Goal: Complete application form: Complete application form

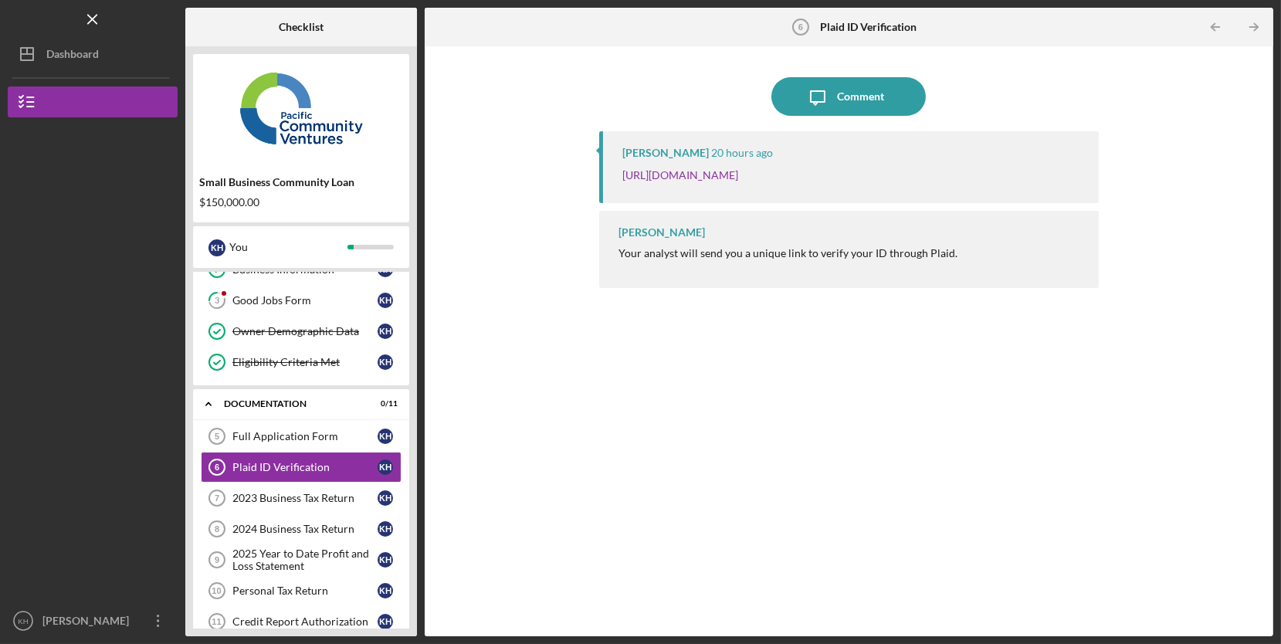
scroll to position [83, 0]
click at [738, 169] on link "[URL][DOMAIN_NAME]" at bounding box center [680, 174] width 116 height 13
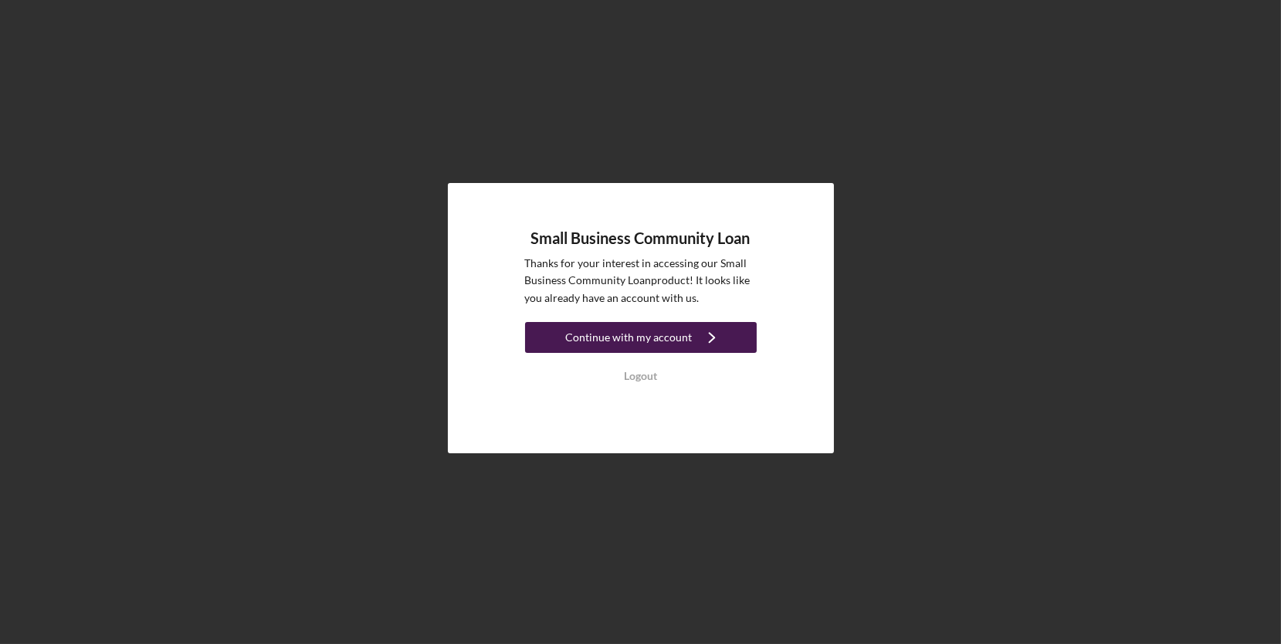
click at [720, 346] on icon "Icon/Navigate" at bounding box center [712, 337] width 39 height 39
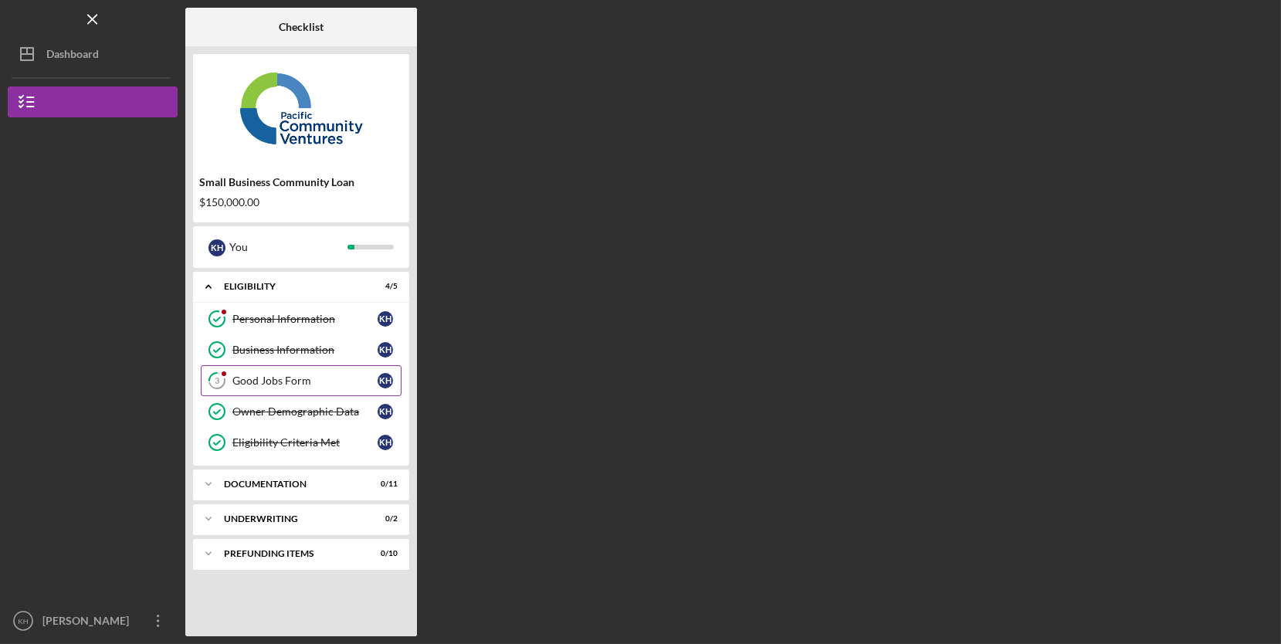
click at [308, 379] on div "Good Jobs Form" at bounding box center [304, 381] width 145 height 12
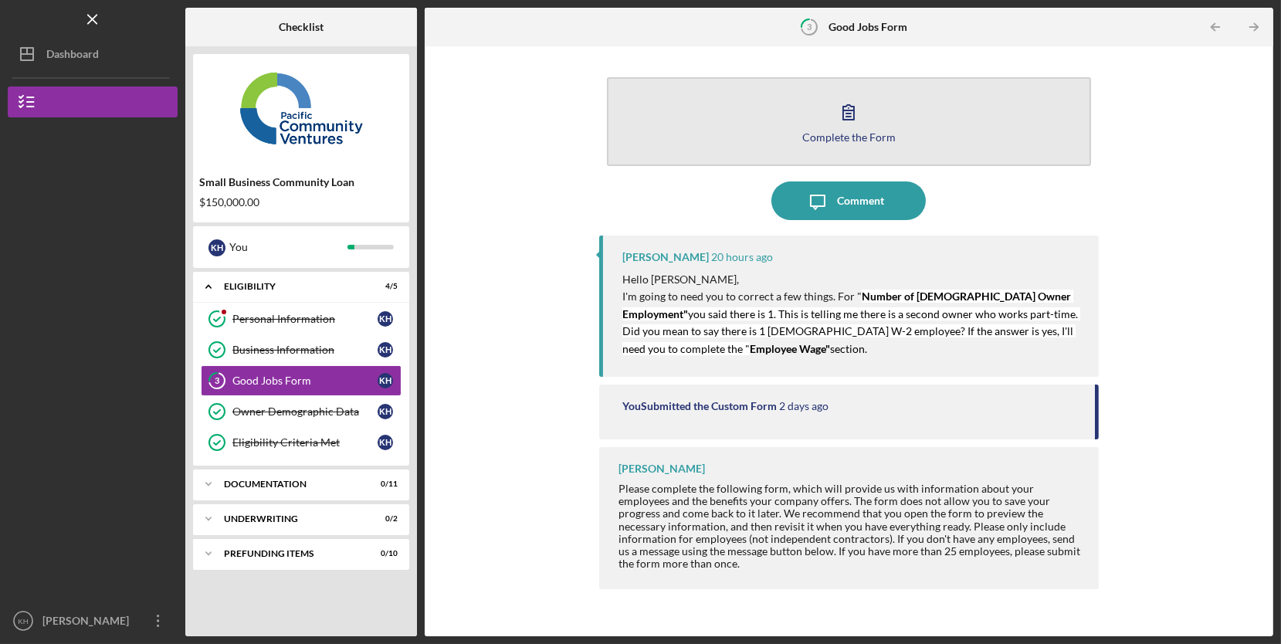
click at [883, 131] on div "Complete the Form" at bounding box center [848, 137] width 93 height 12
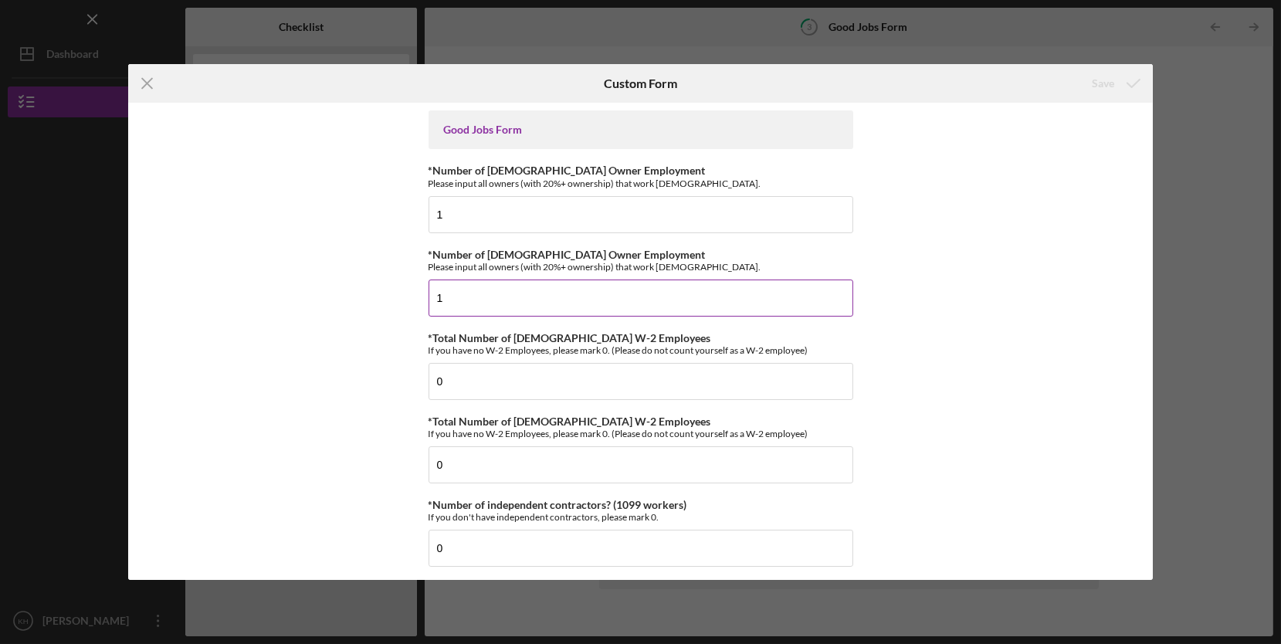
click at [655, 293] on input "1" at bounding box center [641, 298] width 425 height 37
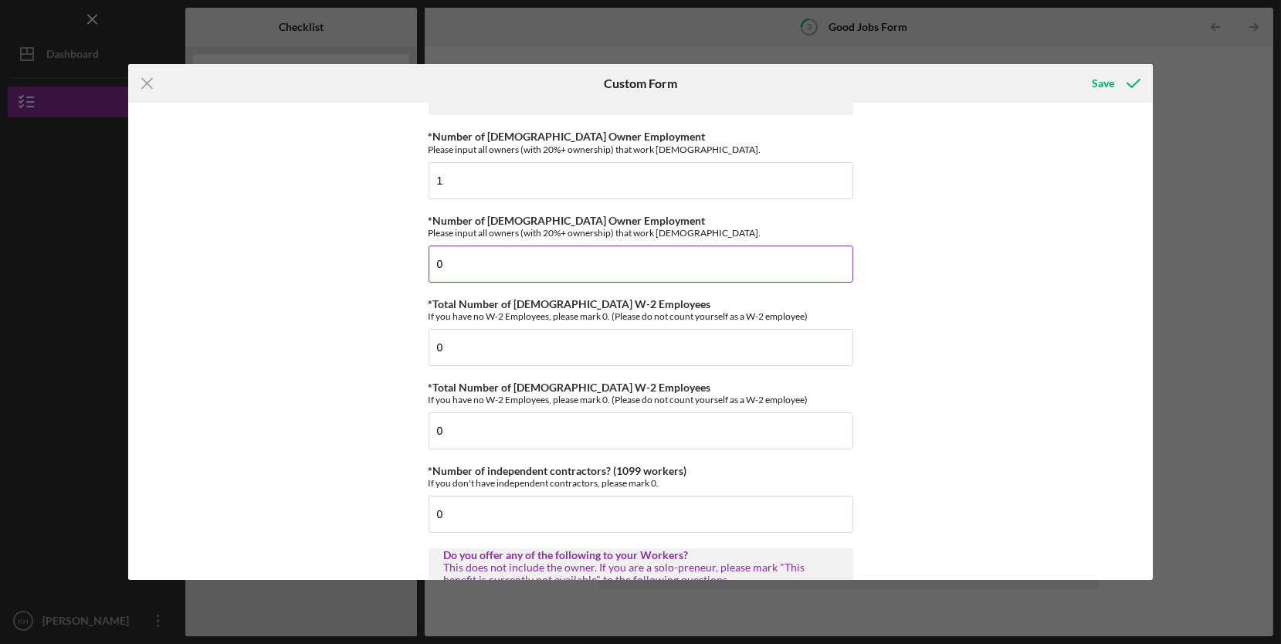
scroll to position [97, 0]
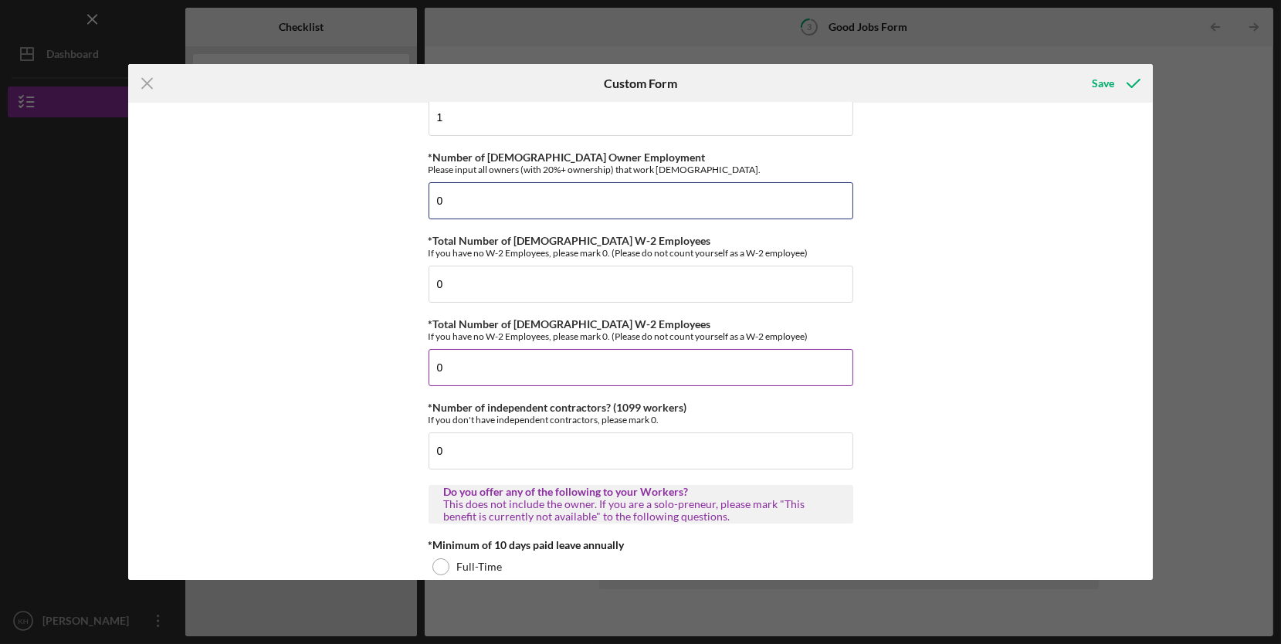
type input "0"
click at [788, 364] on input "0" at bounding box center [641, 367] width 425 height 37
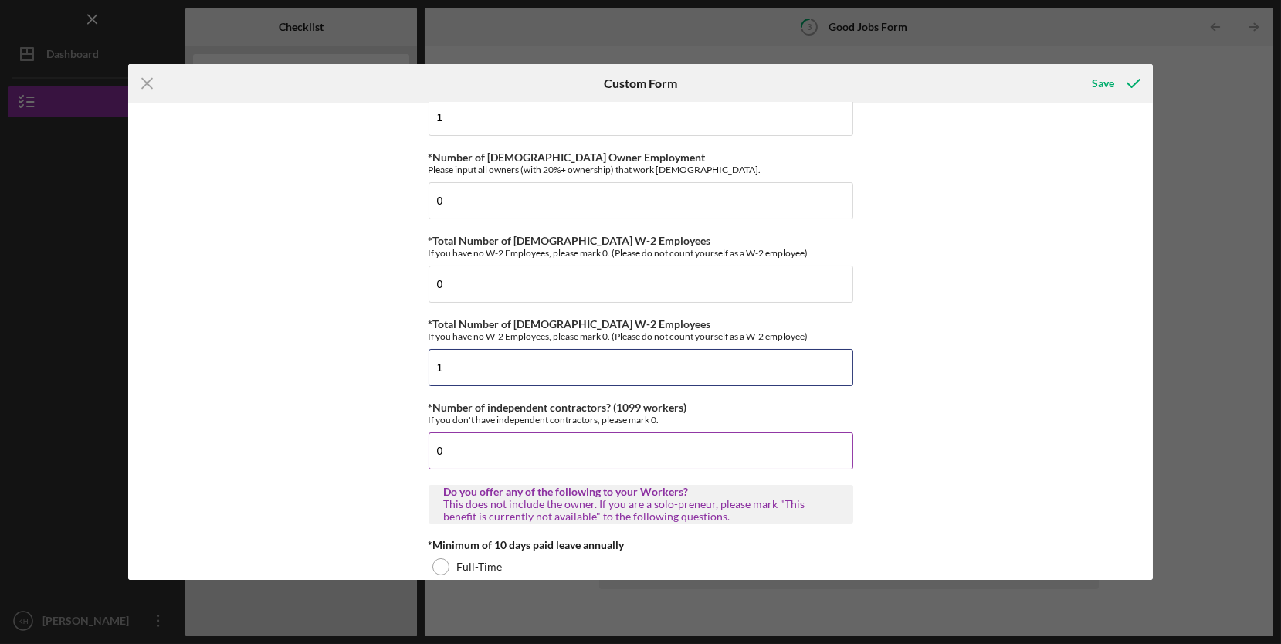
type input "1"
click at [746, 444] on input "0" at bounding box center [641, 450] width 425 height 37
type input "1"
click at [576, 370] on input "1" at bounding box center [641, 367] width 425 height 37
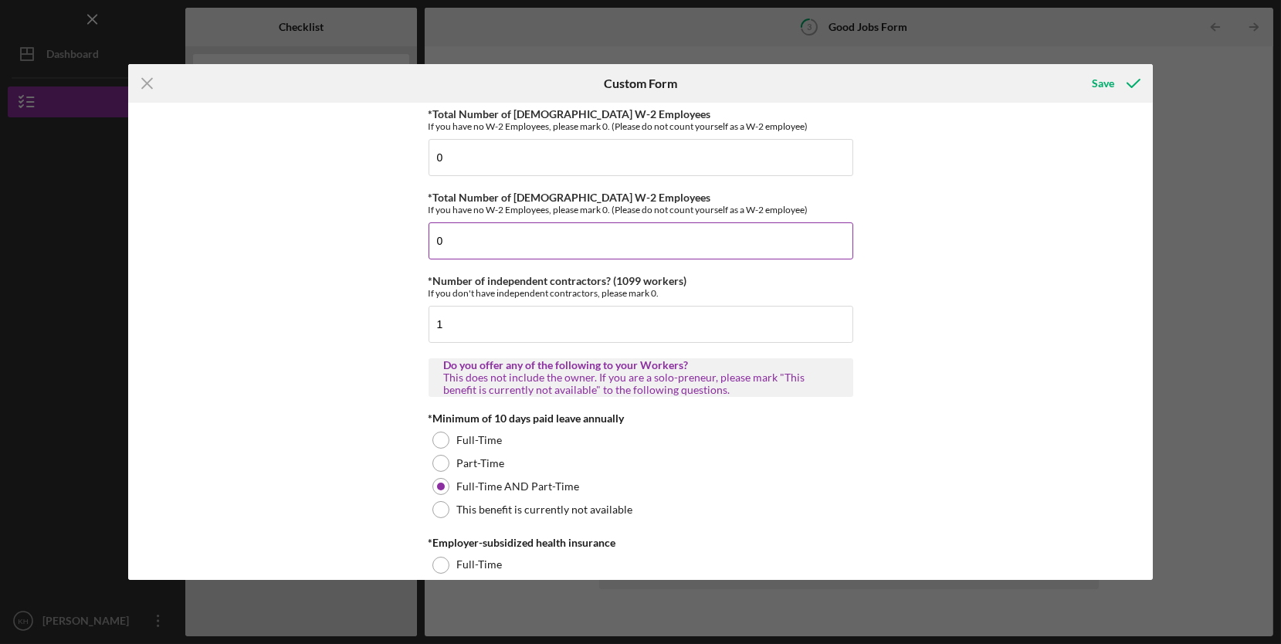
scroll to position [225, 0]
type input "0"
click at [1144, 80] on icon "submit" at bounding box center [1133, 83] width 39 height 39
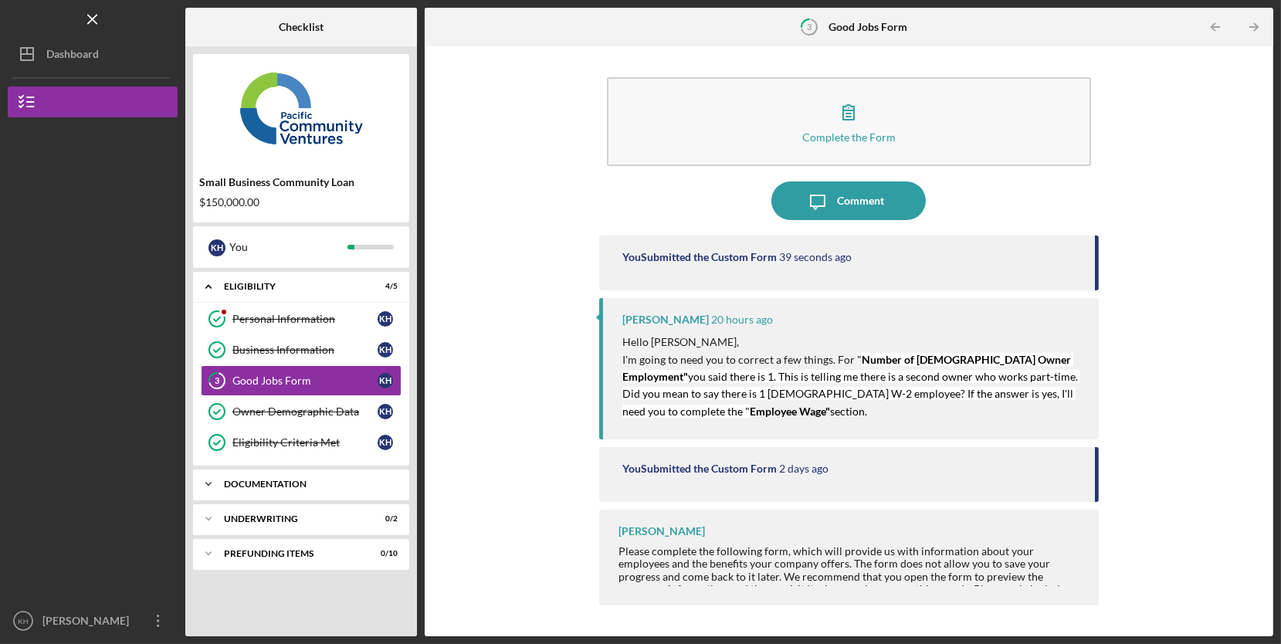
click at [304, 487] on div "Documentation" at bounding box center [307, 484] width 166 height 9
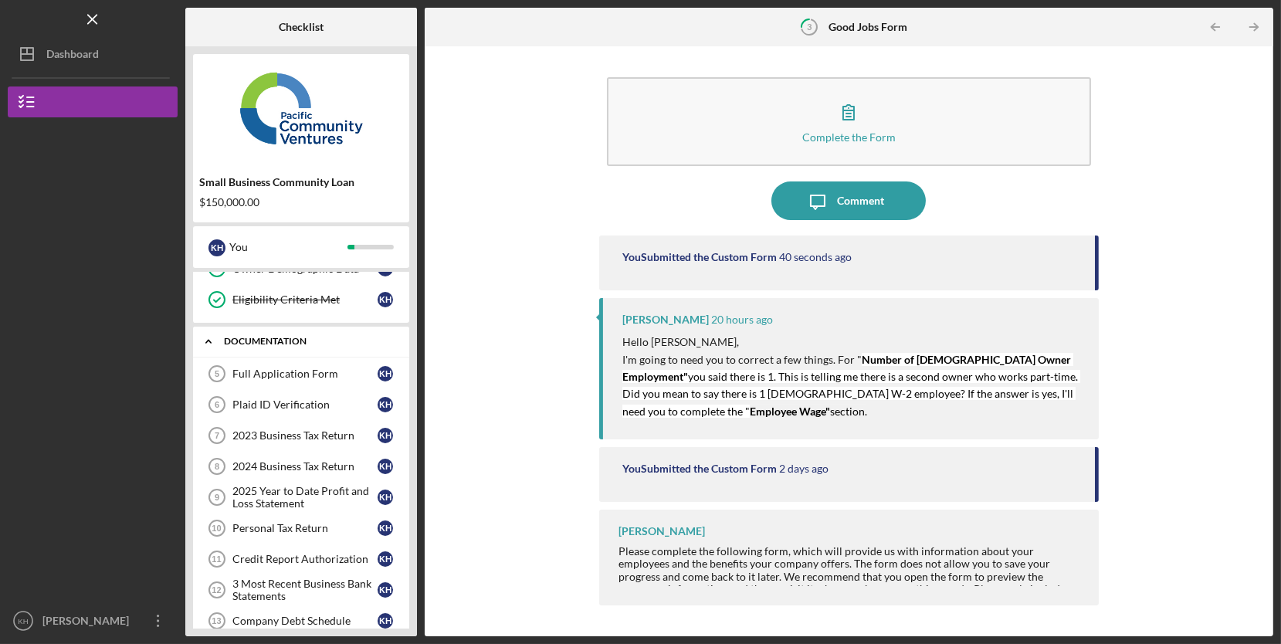
scroll to position [139, 0]
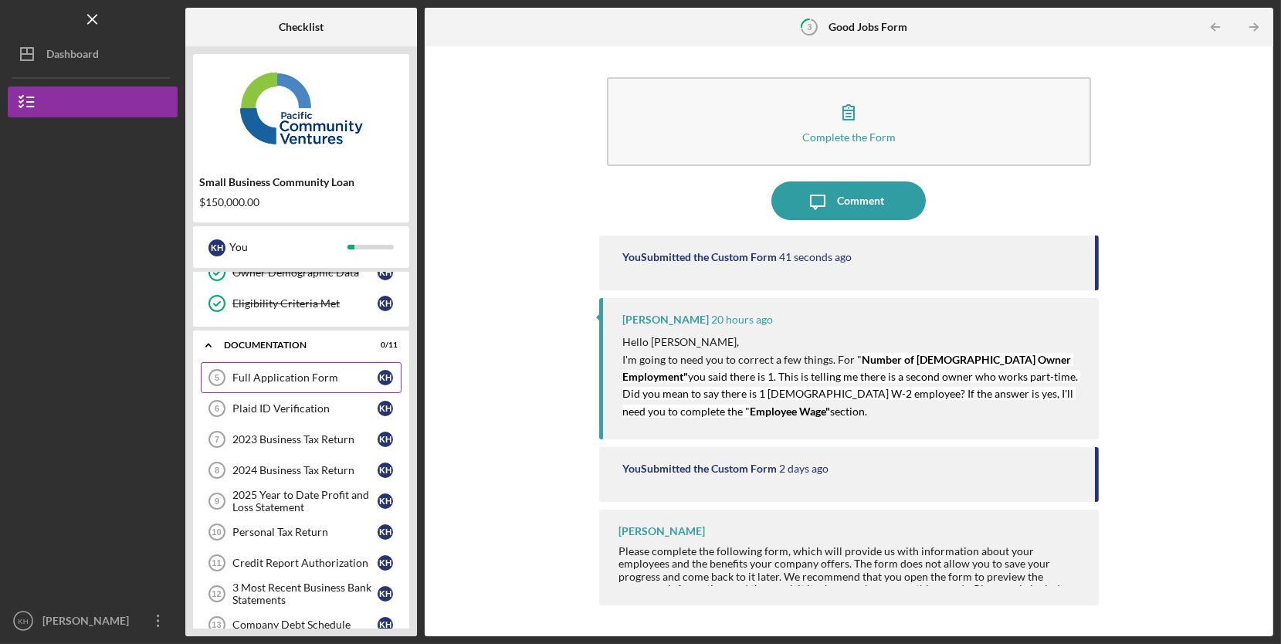
click at [327, 374] on div "Full Application Form" at bounding box center [304, 377] width 145 height 12
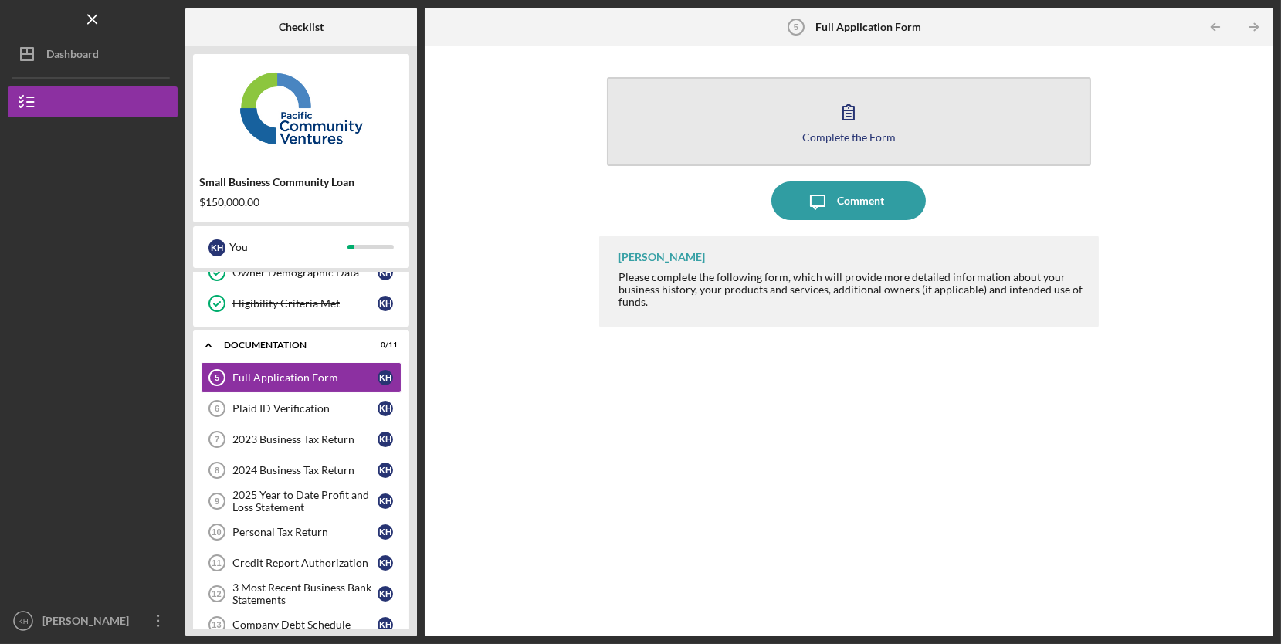
click at [871, 115] on button "Complete the Form Form" at bounding box center [849, 121] width 484 height 89
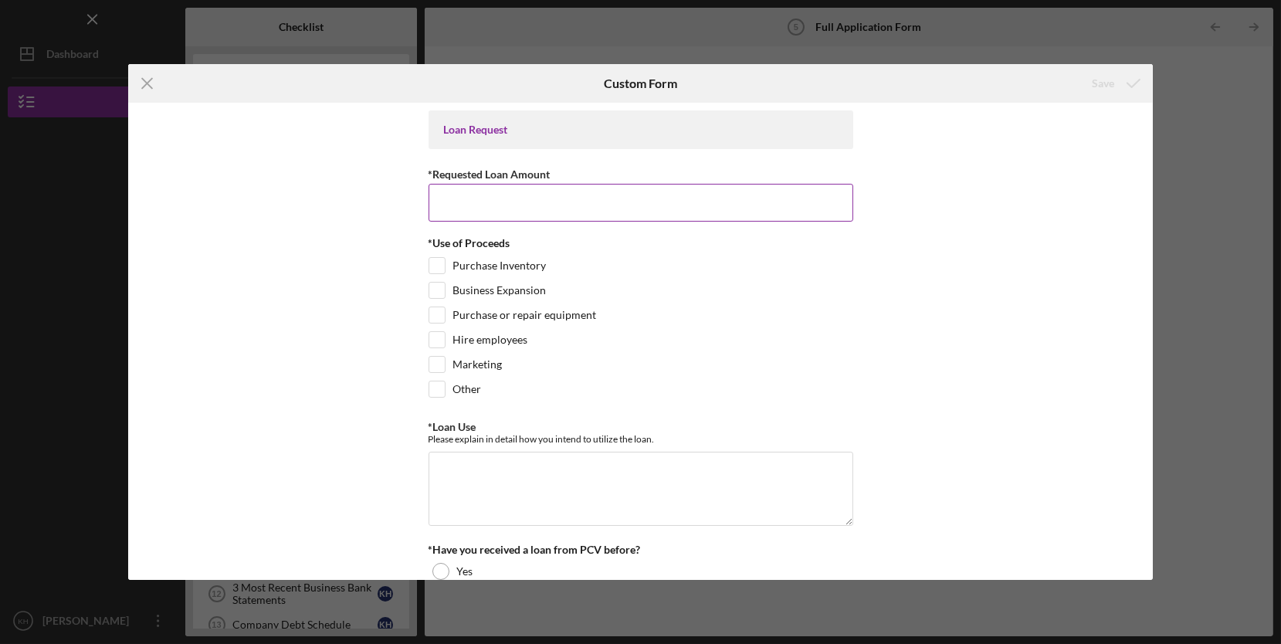
click at [714, 205] on input "*Requested Loan Amount" at bounding box center [641, 202] width 425 height 37
click at [144, 82] on icon "Icon/Menu Close" at bounding box center [147, 83] width 39 height 39
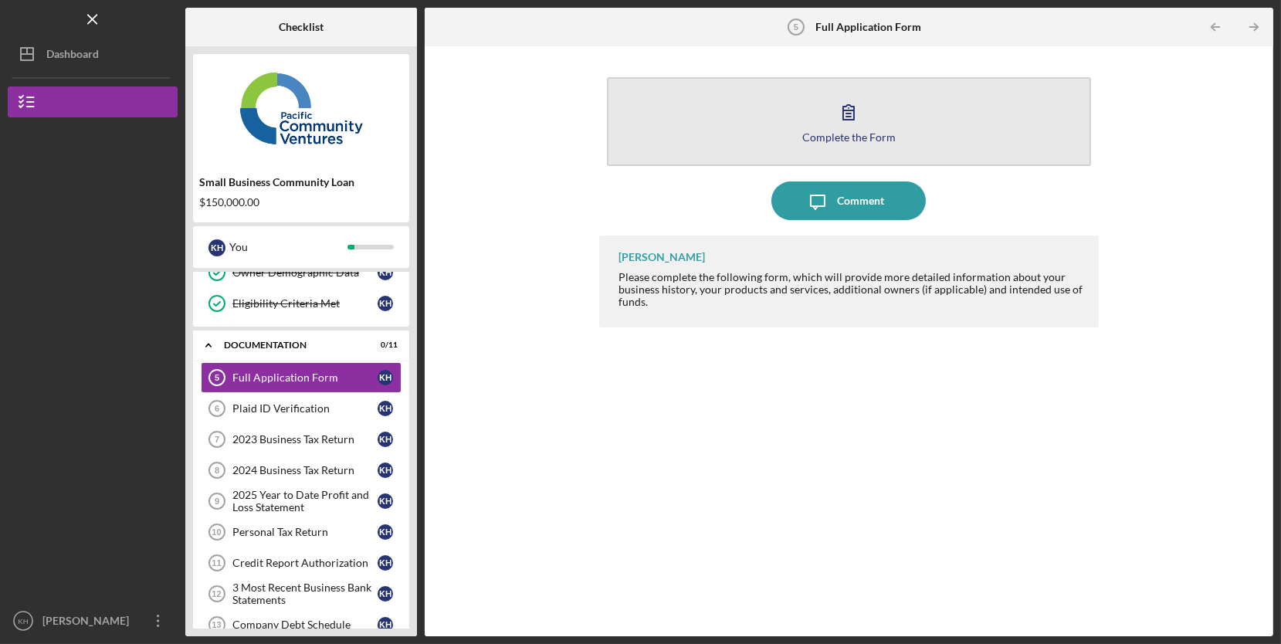
click at [856, 121] on icon "button" at bounding box center [848, 112] width 39 height 39
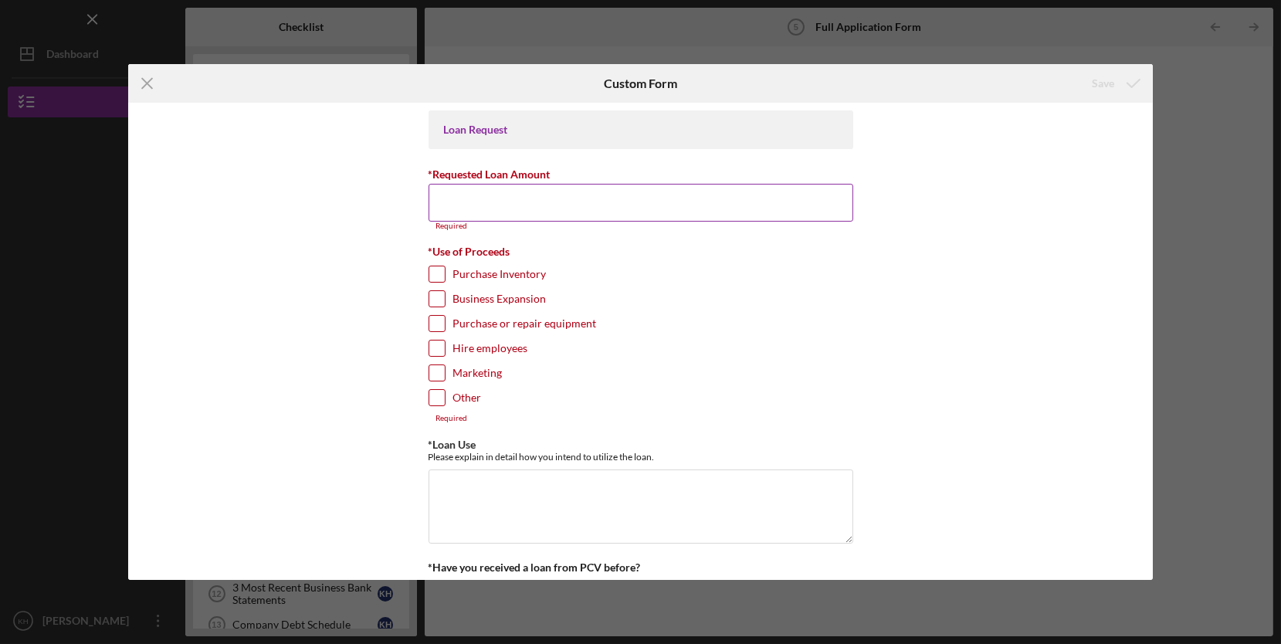
click at [744, 207] on input "*Requested Loan Amount" at bounding box center [641, 202] width 425 height 37
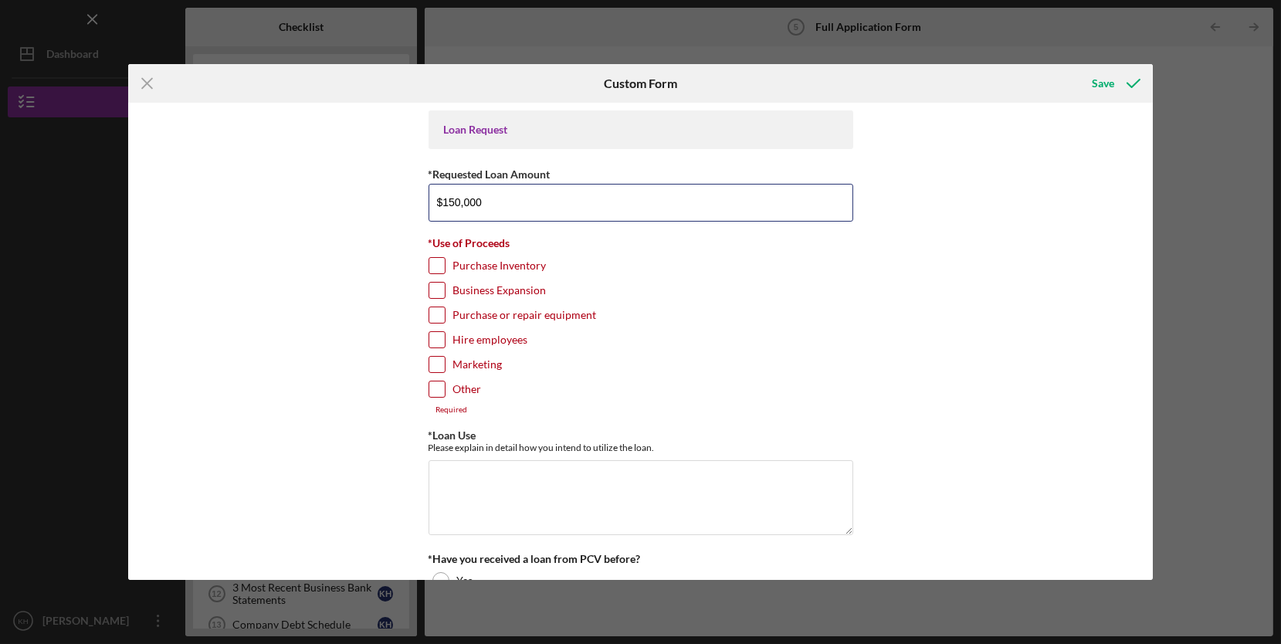
type input "$150,000"
click at [435, 258] on input "Purchase Inventory" at bounding box center [436, 265] width 15 height 15
checkbox input "true"
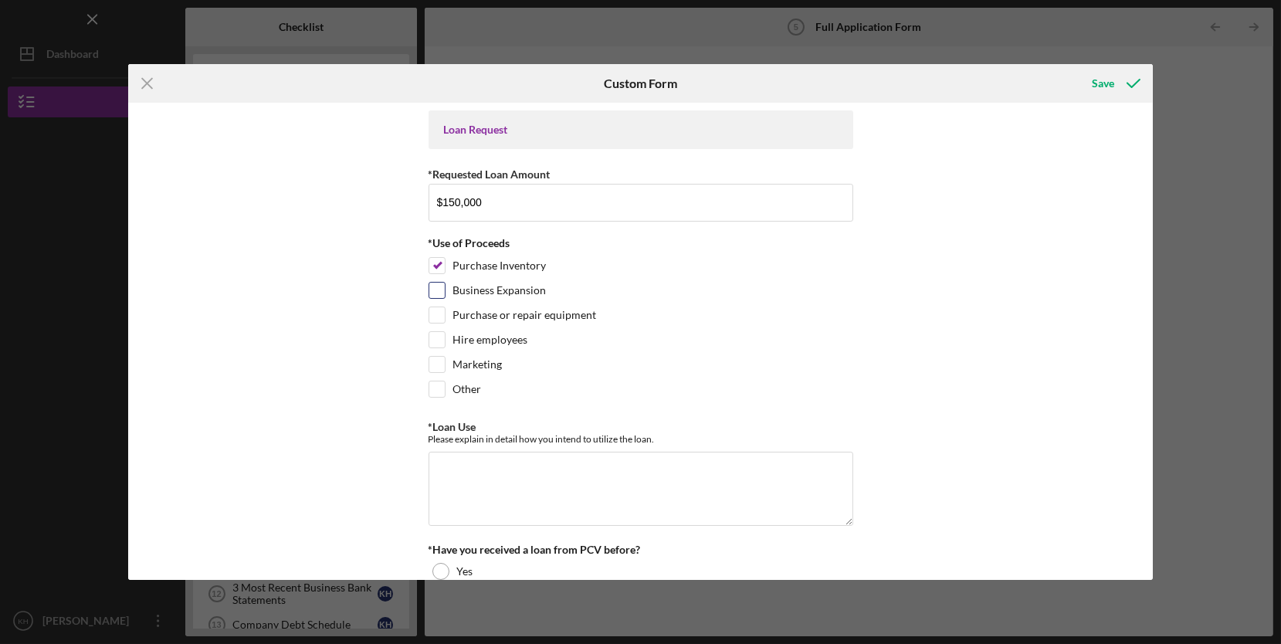
click at [432, 284] on input "Business Expansion" at bounding box center [436, 290] width 15 height 15
checkbox input "true"
click at [435, 357] on input "Marketing" at bounding box center [436, 364] width 15 height 15
checkbox input "true"
click at [435, 382] on input "Other" at bounding box center [436, 388] width 15 height 15
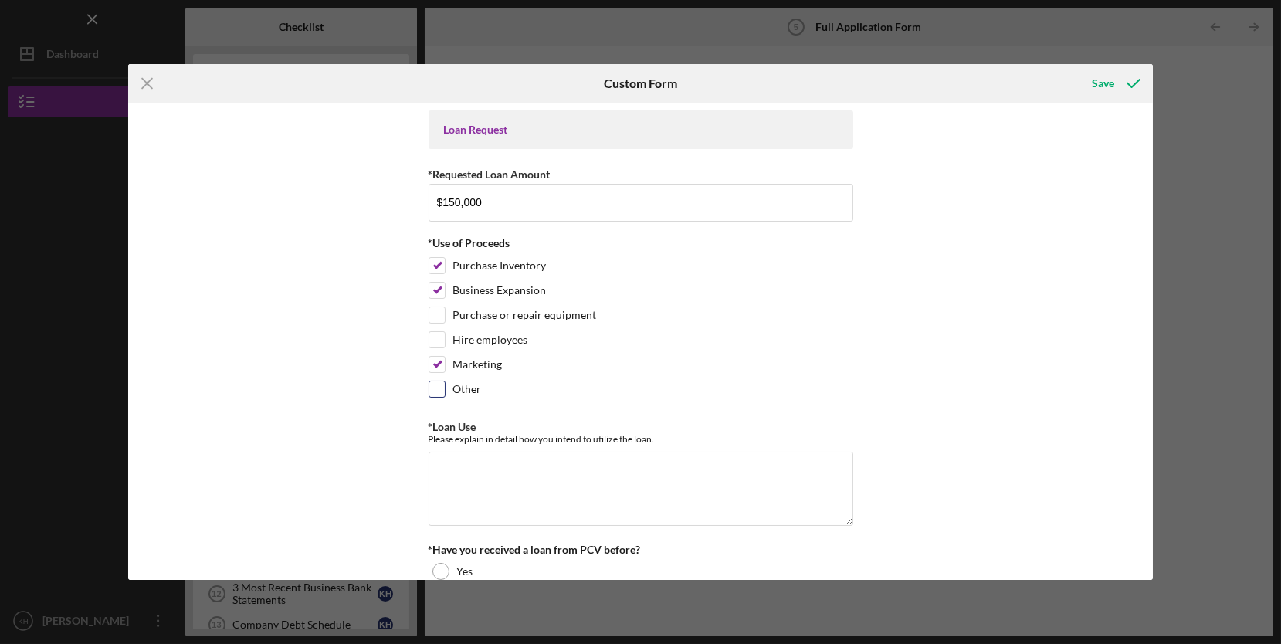
checkbox input "true"
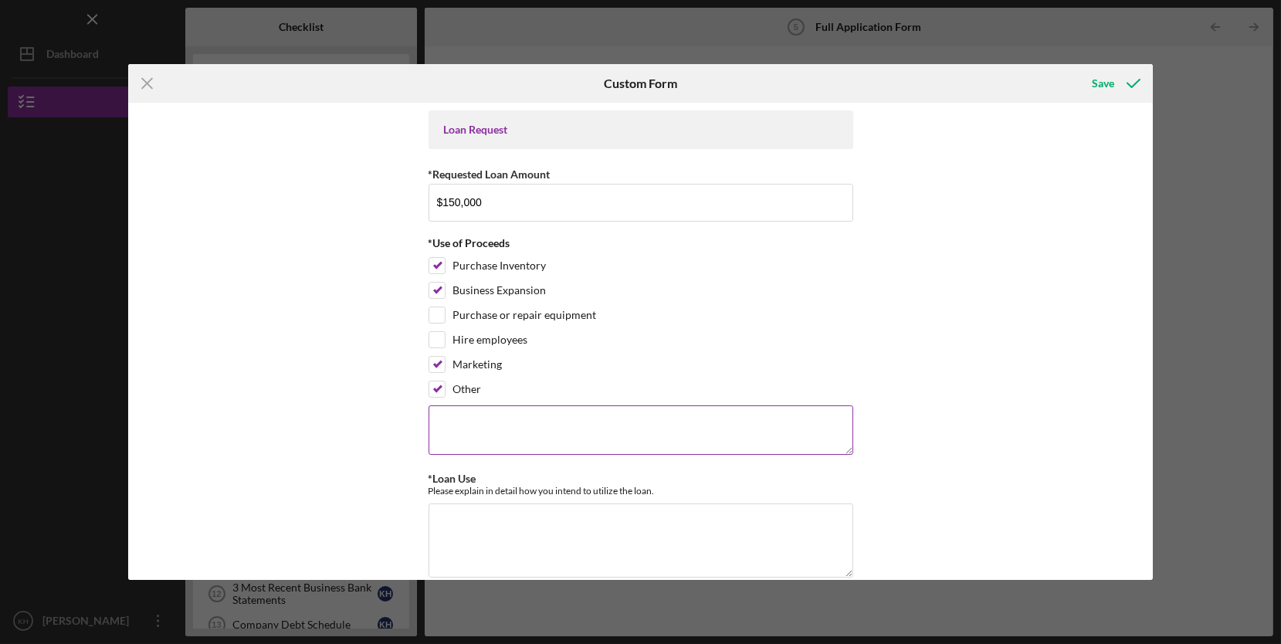
click at [507, 428] on textarea at bounding box center [641, 429] width 425 height 49
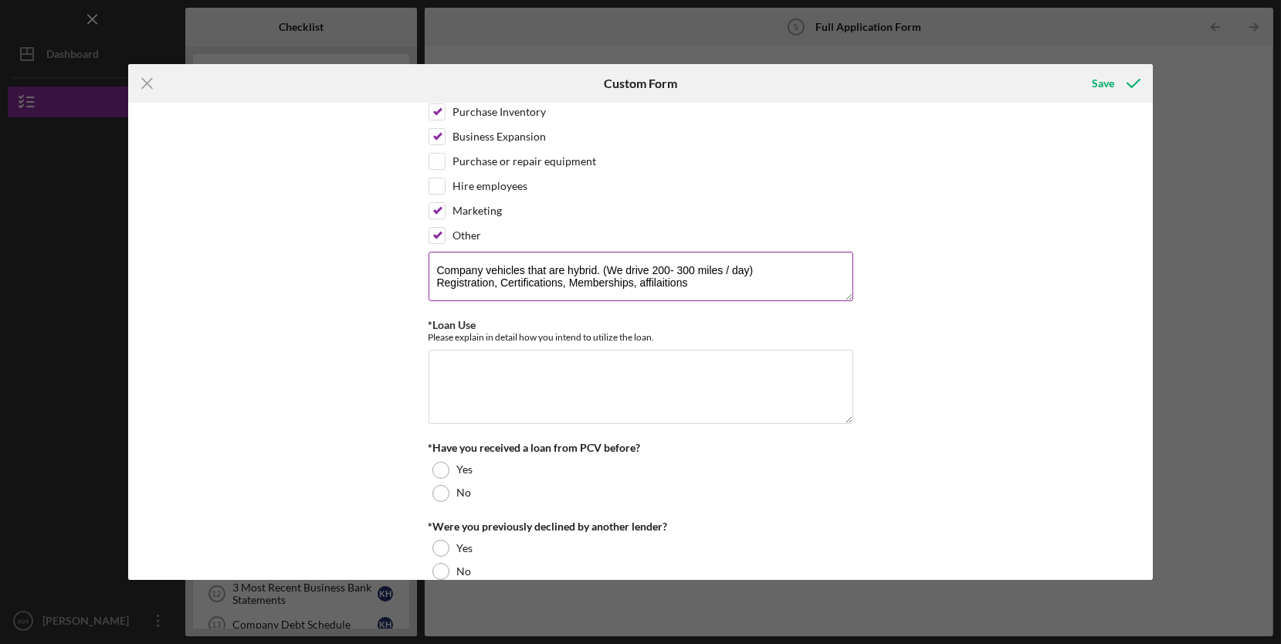
scroll to position [256, 0]
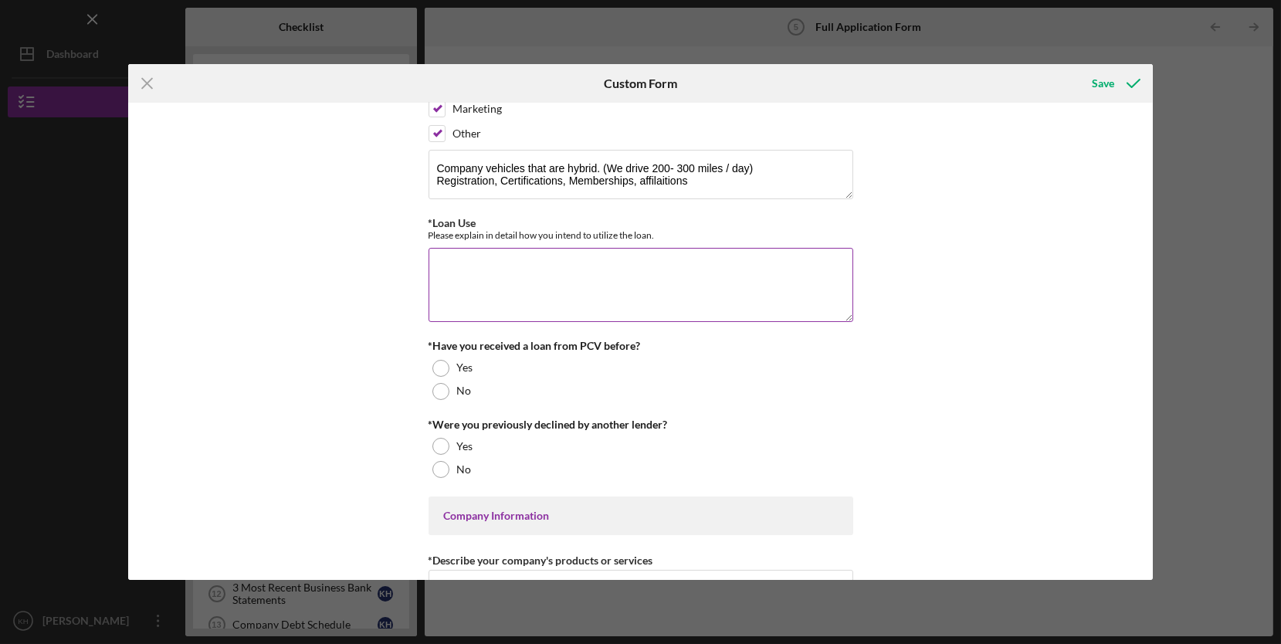
click at [545, 257] on textarea "*Loan Use" at bounding box center [641, 285] width 425 height 74
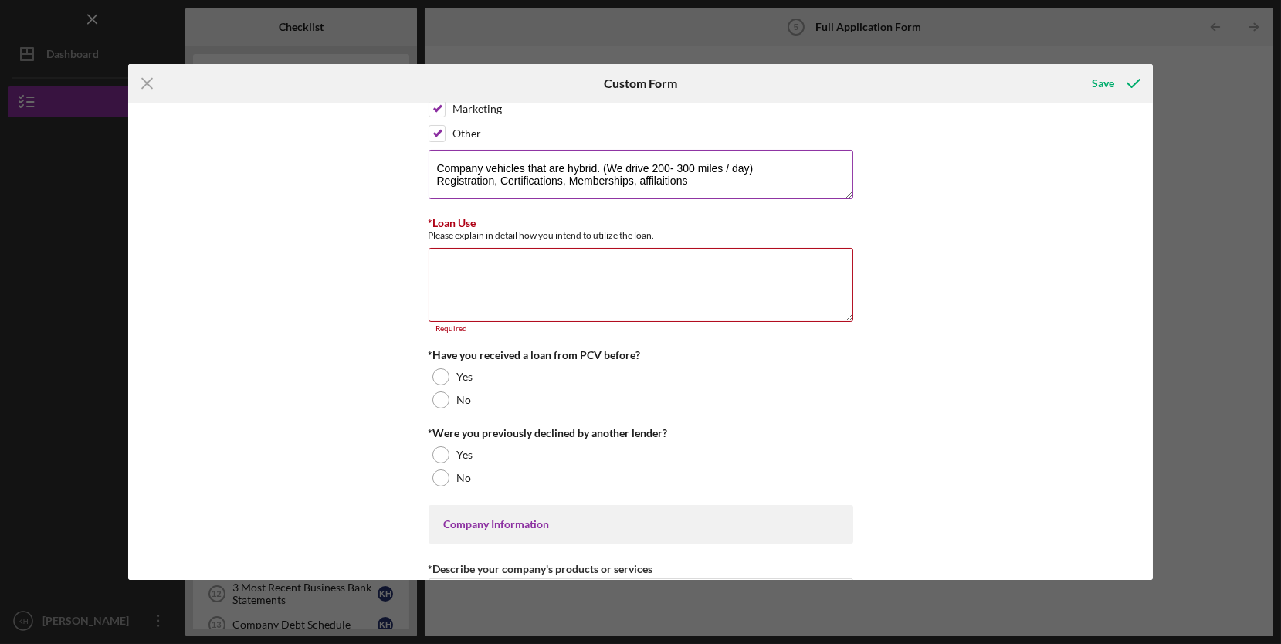
drag, startPoint x: 694, startPoint y: 185, endPoint x: 457, endPoint y: 167, distance: 237.8
click at [457, 167] on textarea "Company vehicles that are hybrid. (We drive 200- 300 miles / day) Registration,…" at bounding box center [641, 174] width 425 height 49
click at [578, 174] on textarea "Company vehicles that are hybrid. (We drive 200- 300 miles / day) Registration,…" at bounding box center [641, 174] width 425 height 49
drag, startPoint x: 693, startPoint y: 181, endPoint x: 421, endPoint y: 214, distance: 273.7
click at [421, 214] on div "Loan Request *Requested Loan Amount $150,000 *Use of Proceeds Purchase Inventor…" at bounding box center [640, 341] width 1025 height 476
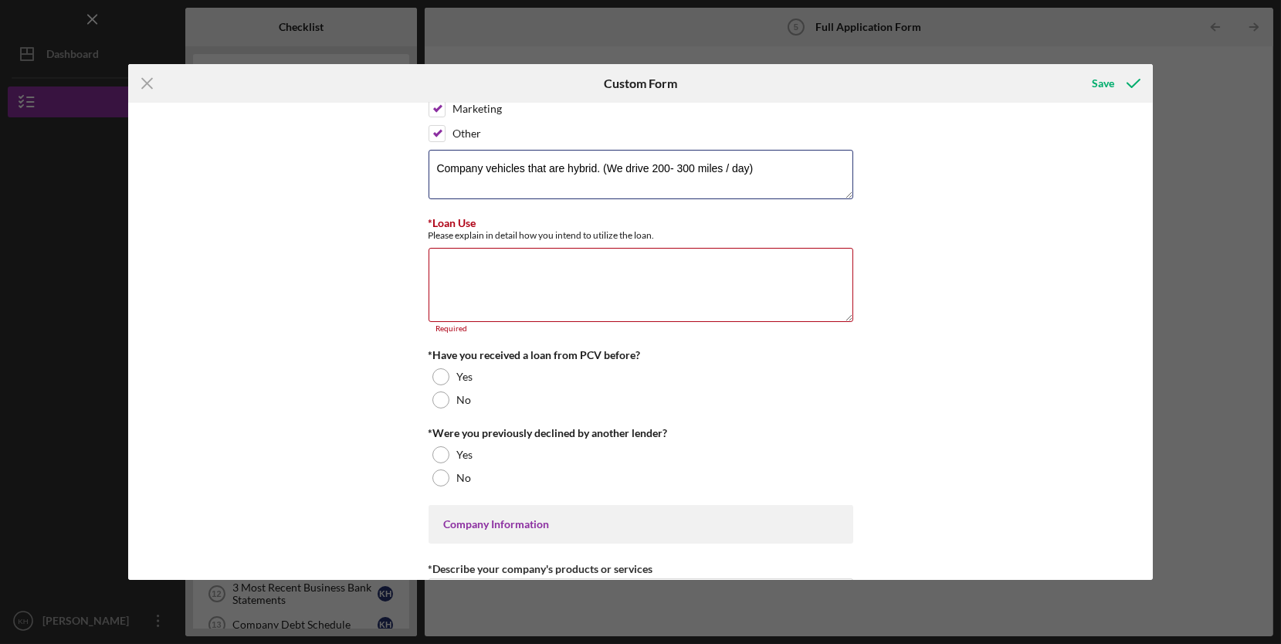
type textarea "Company vehicles that are hybrid. (We drive 200- 300 miles / day)"
paste textarea "Registration, Certifications, Memberships, affiliations"
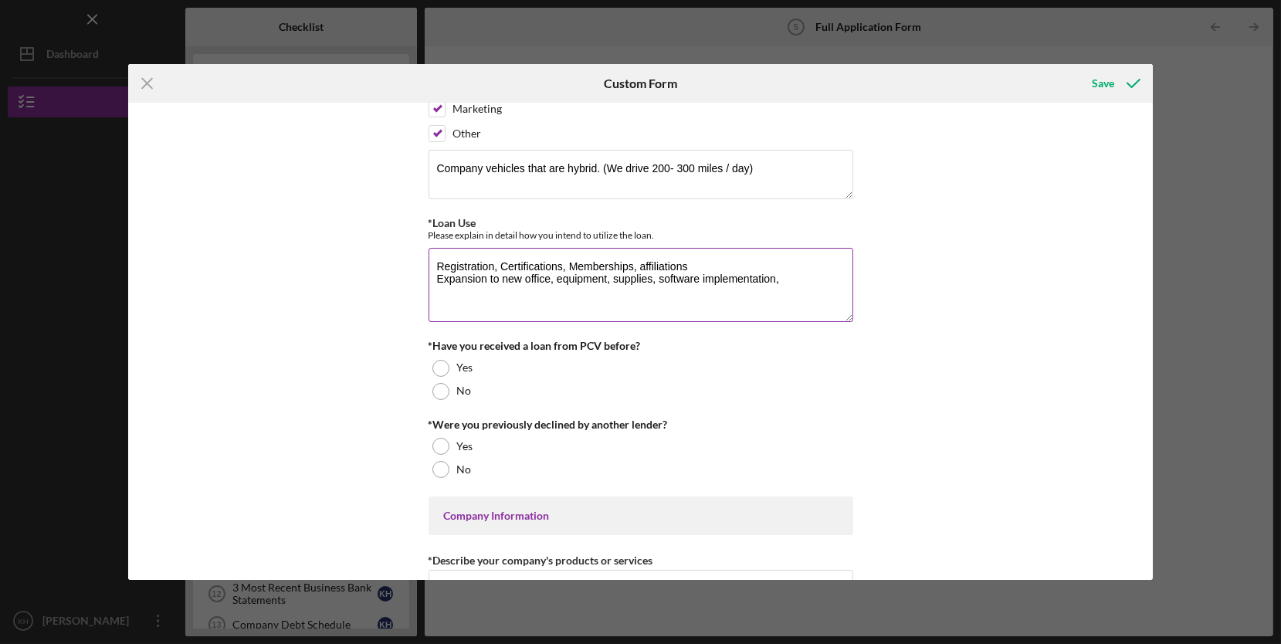
click at [791, 269] on textarea "Registration, Certifications, Memberships, affiliations Expansion to new office…" at bounding box center [641, 285] width 425 height 74
click at [798, 270] on textarea "Registration, Certifications, Memberships, affiliations Expansion to new office…" at bounding box center [641, 285] width 425 height 74
click at [741, 282] on textarea "Registration, Certifications, Memberships, affiliations Expansion to new office…" at bounding box center [641, 285] width 425 height 74
click at [822, 290] on textarea "Registration, Certifications, Memberships, affiliations Expansion to new office…" at bounding box center [641, 285] width 425 height 74
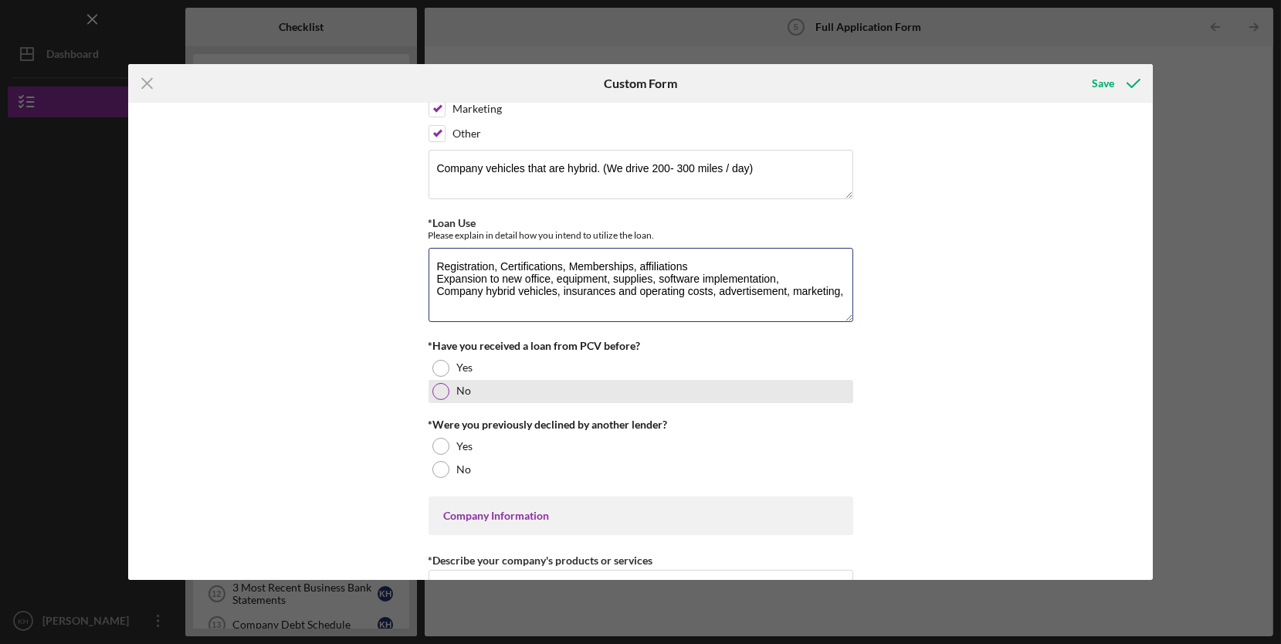
type textarea "Registration, Certifications, Memberships, affiliations Expansion to new office…"
click at [439, 397] on div "No" at bounding box center [641, 391] width 425 height 23
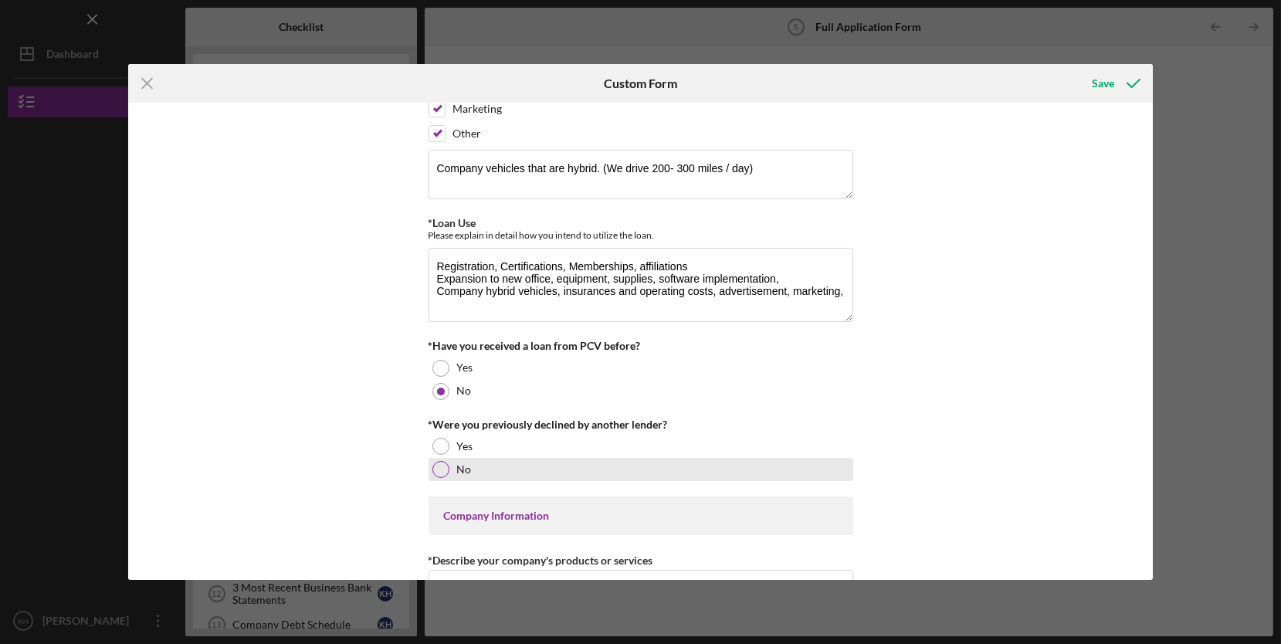
click at [437, 470] on div at bounding box center [440, 469] width 17 height 17
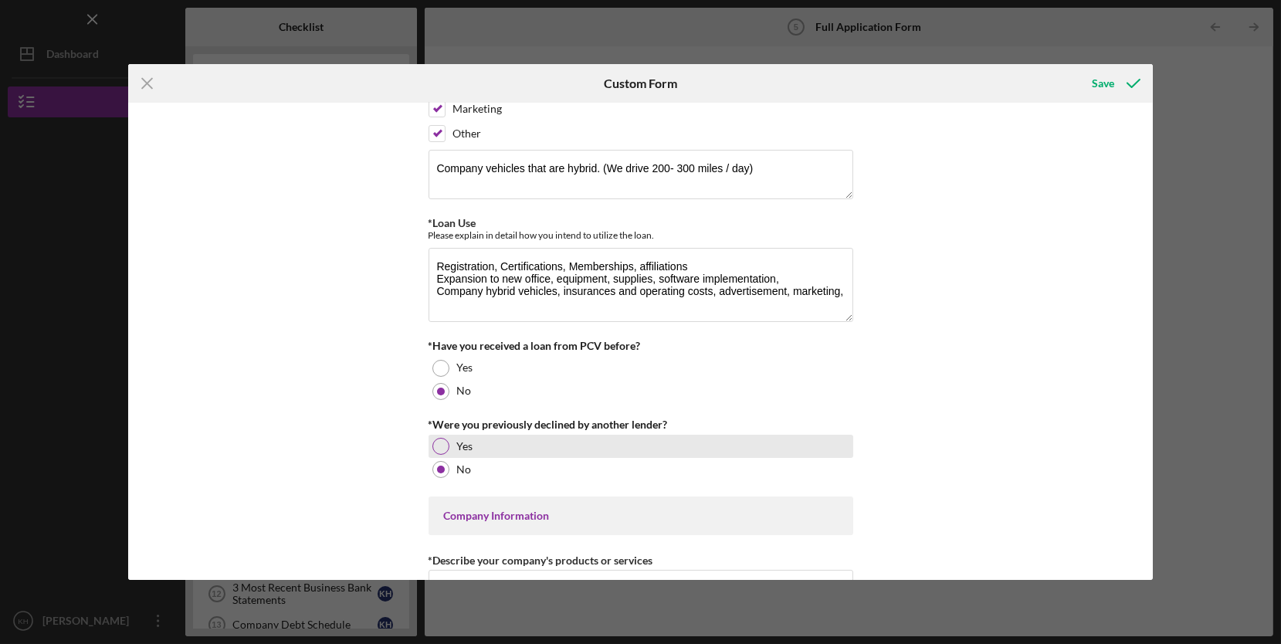
click at [436, 448] on div at bounding box center [440, 446] width 17 height 17
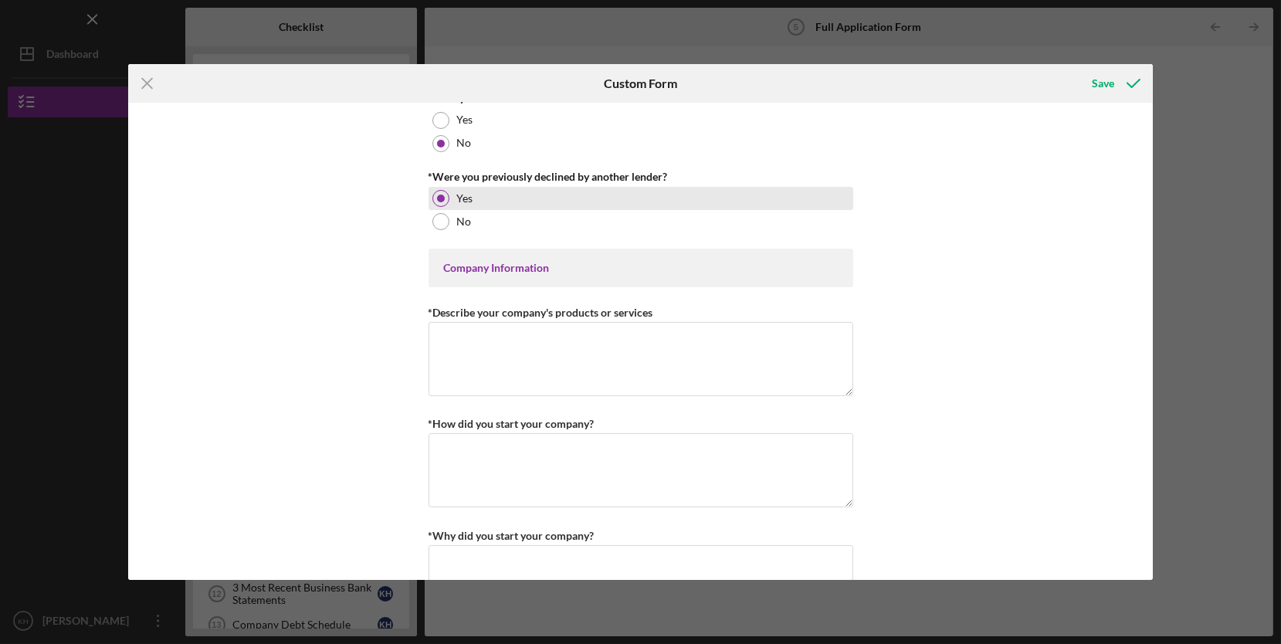
scroll to position [503, 0]
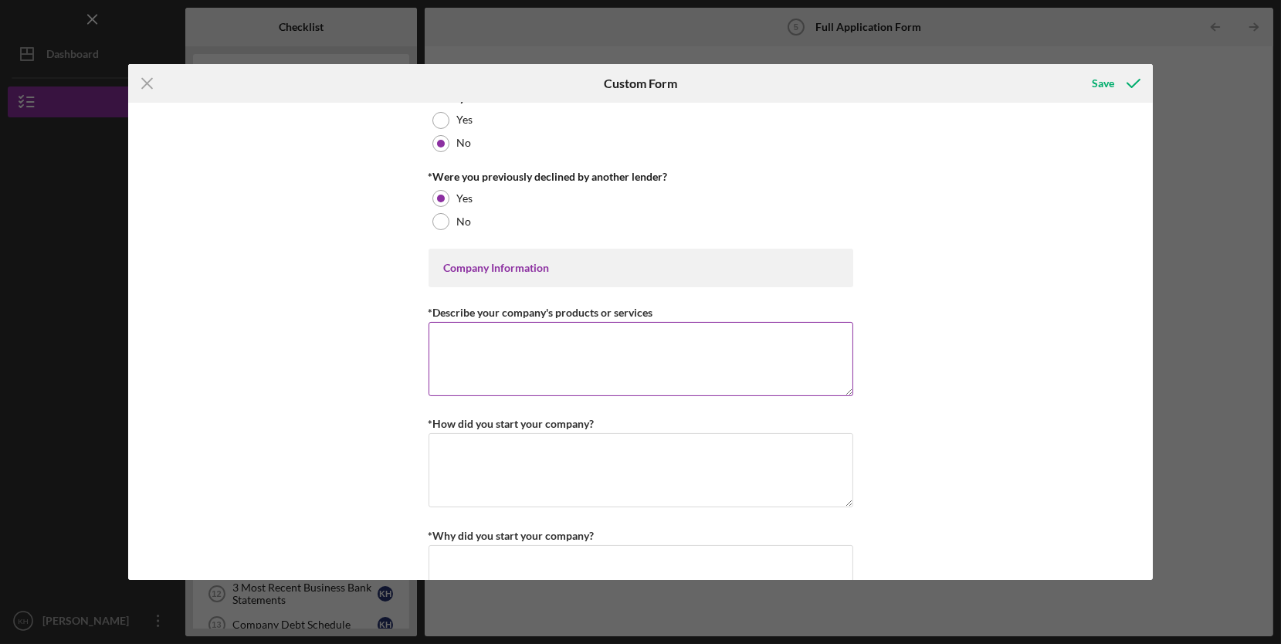
click at [646, 334] on textarea "*Describe your company's products or services" at bounding box center [641, 359] width 425 height 74
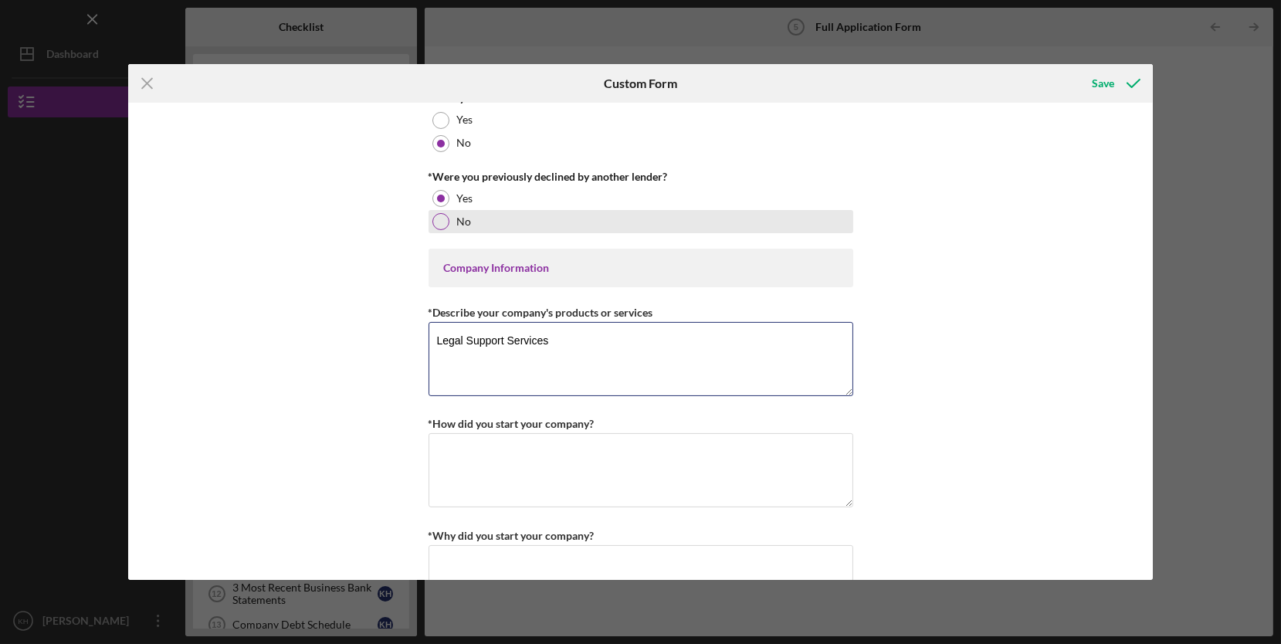
type textarea "Legal Support Services"
click at [439, 225] on div at bounding box center [440, 221] width 17 height 17
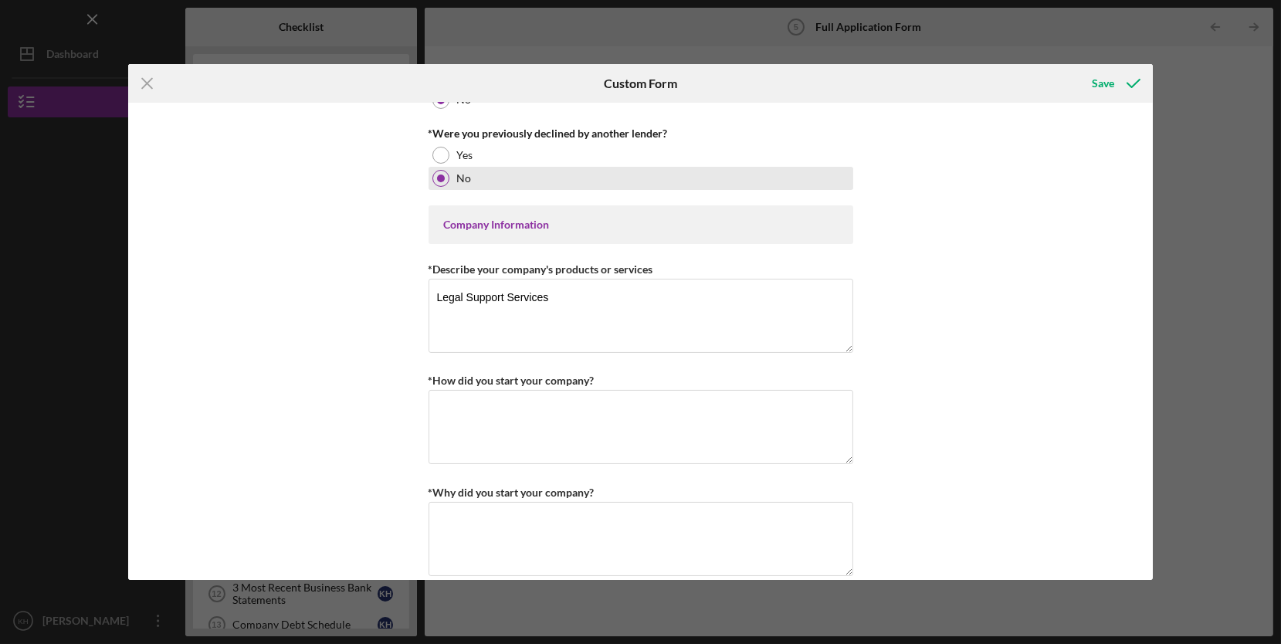
scroll to position [545, 0]
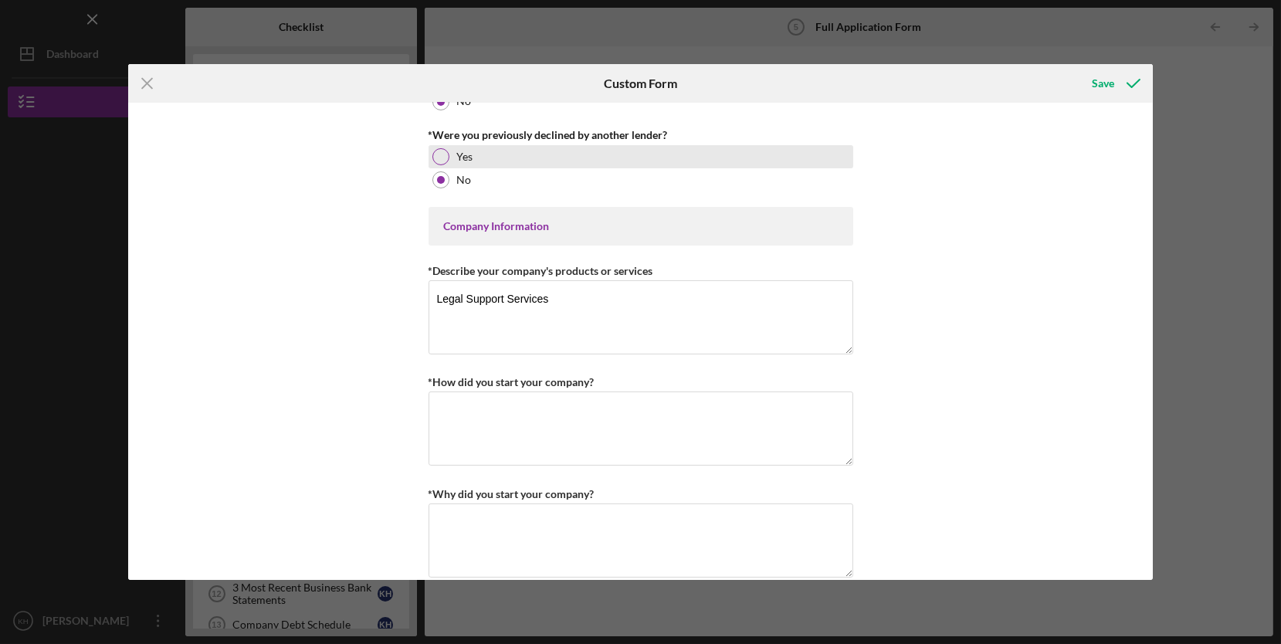
click at [429, 150] on div "Yes" at bounding box center [641, 156] width 425 height 23
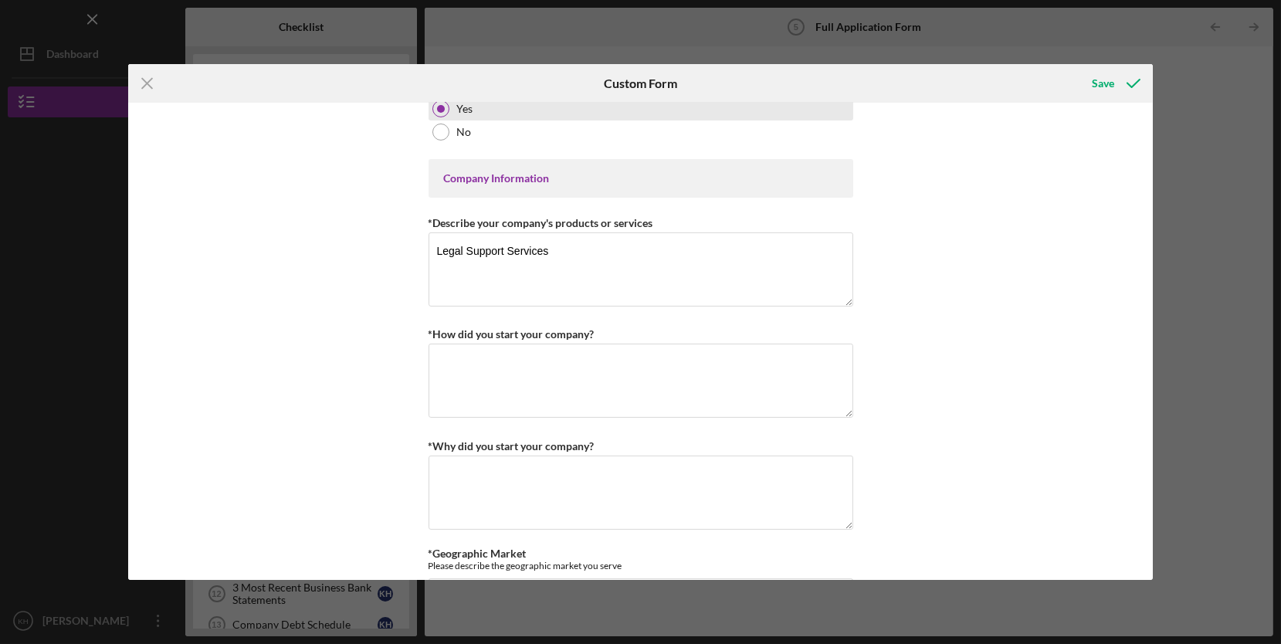
scroll to position [605, 0]
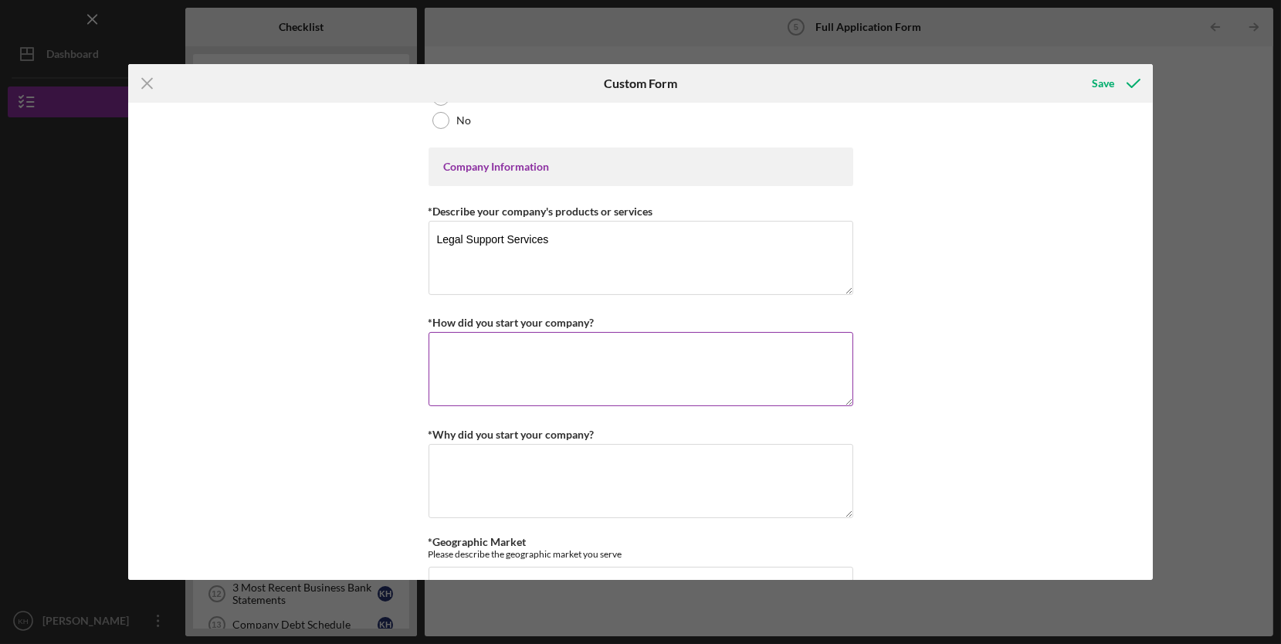
click at [778, 354] on textarea "*How did you start your company?" at bounding box center [641, 369] width 425 height 74
type textarea "Becoming a process server"
click at [743, 463] on textarea "*Why did you start your company?" at bounding box center [641, 481] width 425 height 74
type textarea "G"
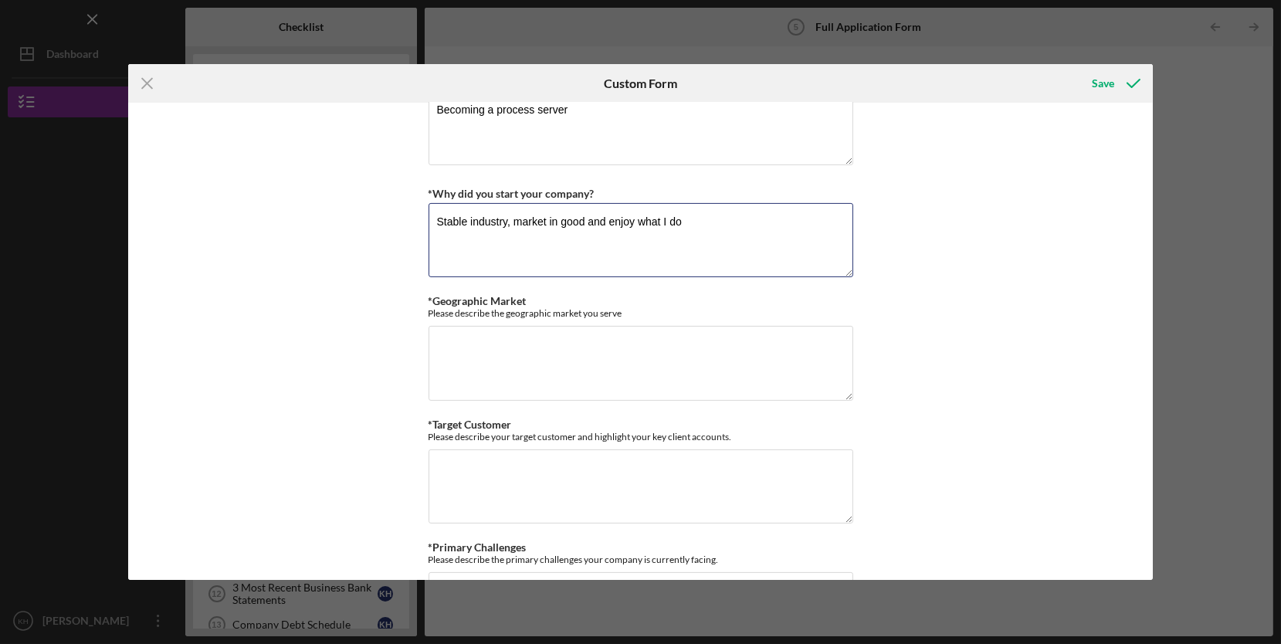
scroll to position [820, 0]
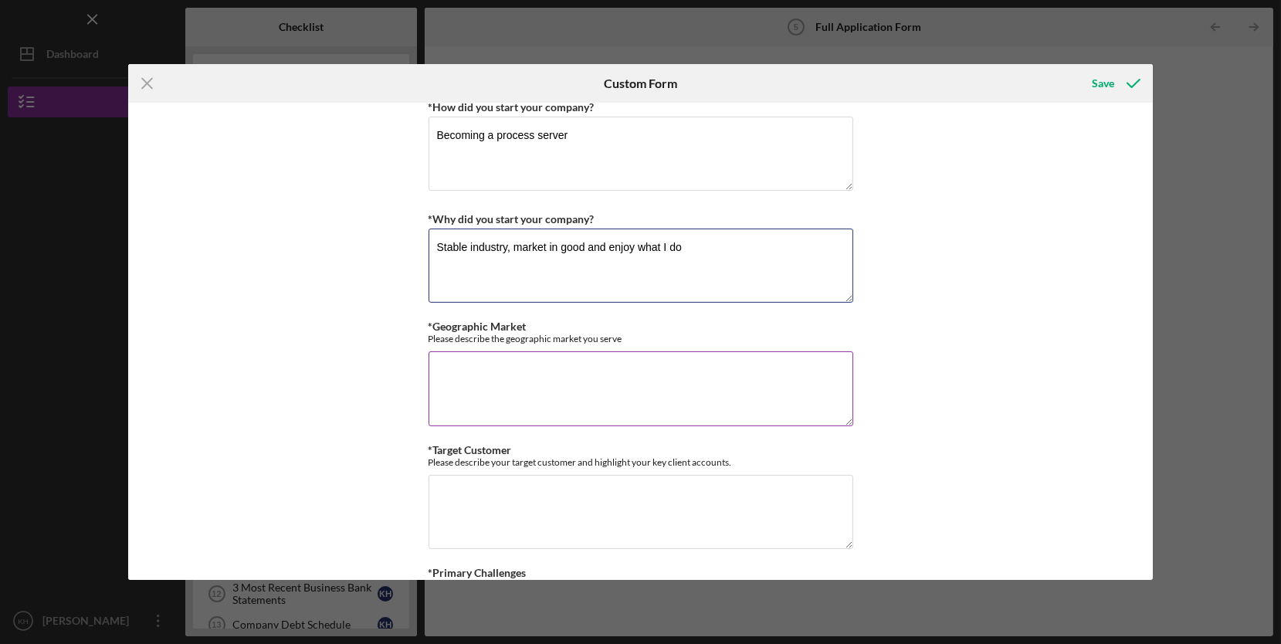
type textarea "Stable industry, market in good and enjoy what I do"
click at [706, 383] on textarea "*Geographic Market" at bounding box center [641, 388] width 425 height 74
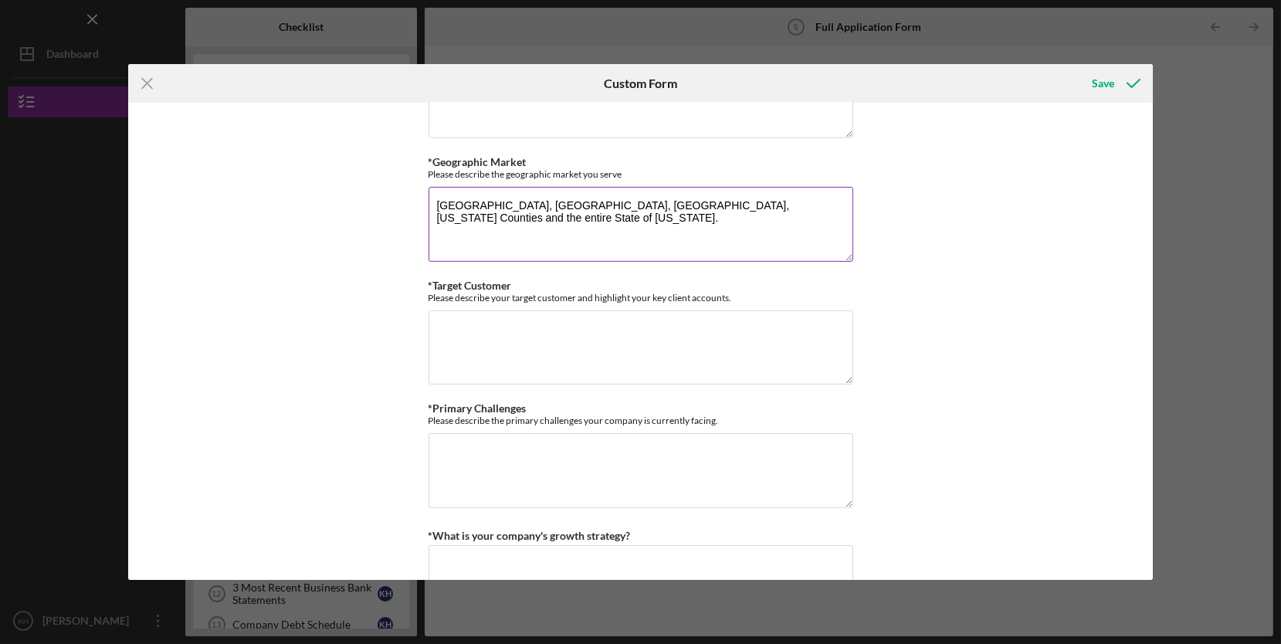
scroll to position [1063, 0]
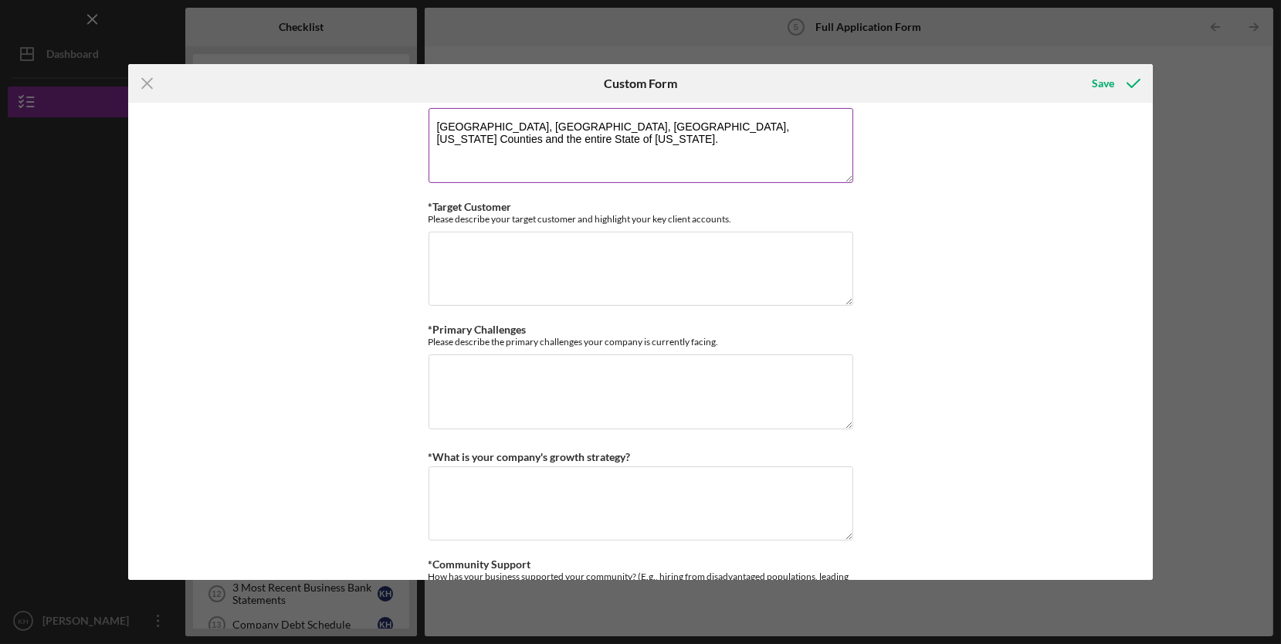
type textarea "[GEOGRAPHIC_DATA], [GEOGRAPHIC_DATA], [GEOGRAPHIC_DATA], [US_STATE] Counties an…"
click at [737, 243] on textarea "*Target Customer" at bounding box center [641, 269] width 425 height 74
type textarea "Attorneys, Law firms, Insurance Companies"
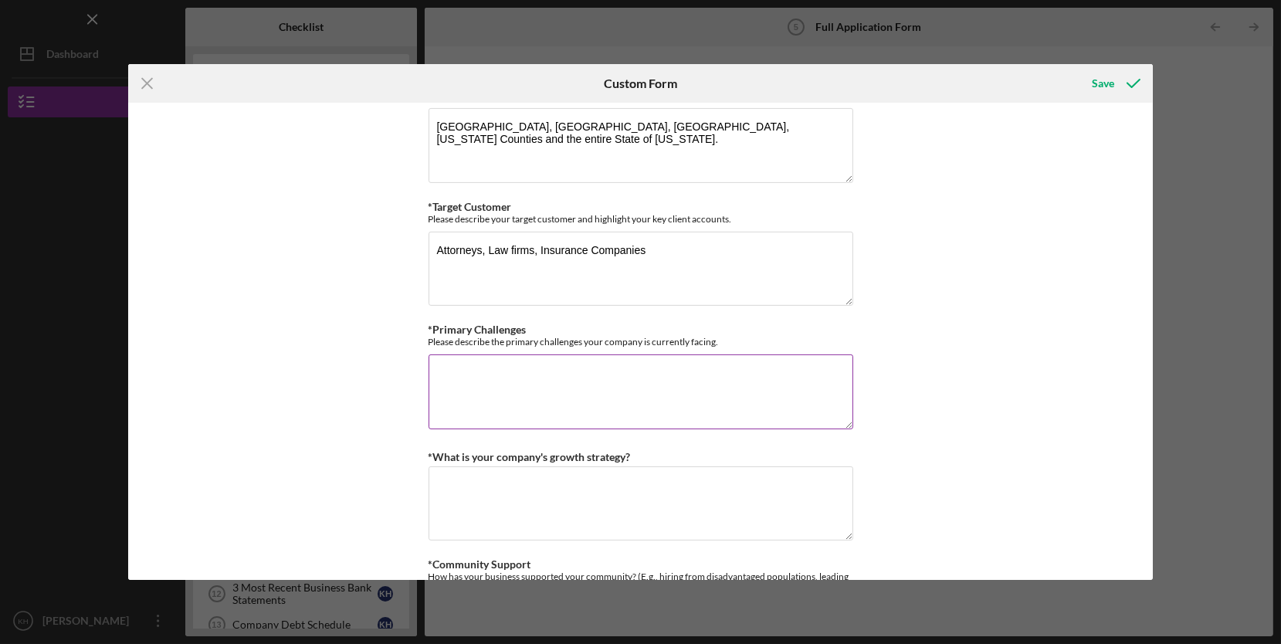
click at [656, 397] on textarea "*Primary Challenges" at bounding box center [641, 391] width 425 height 74
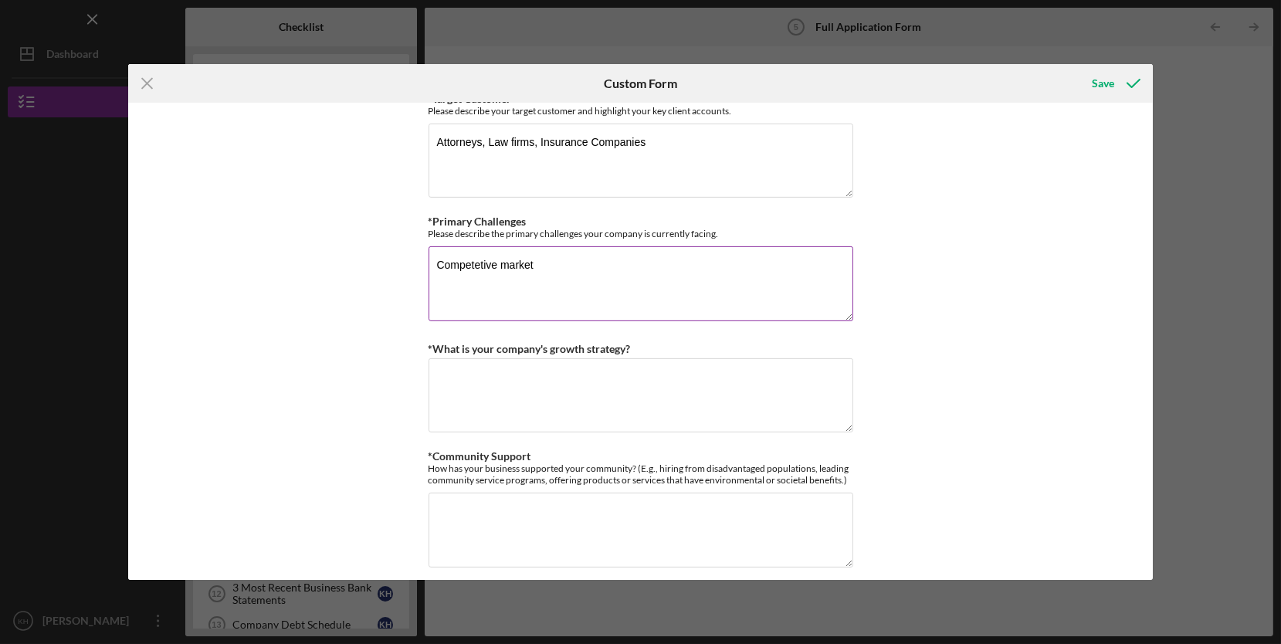
scroll to position [1235, 0]
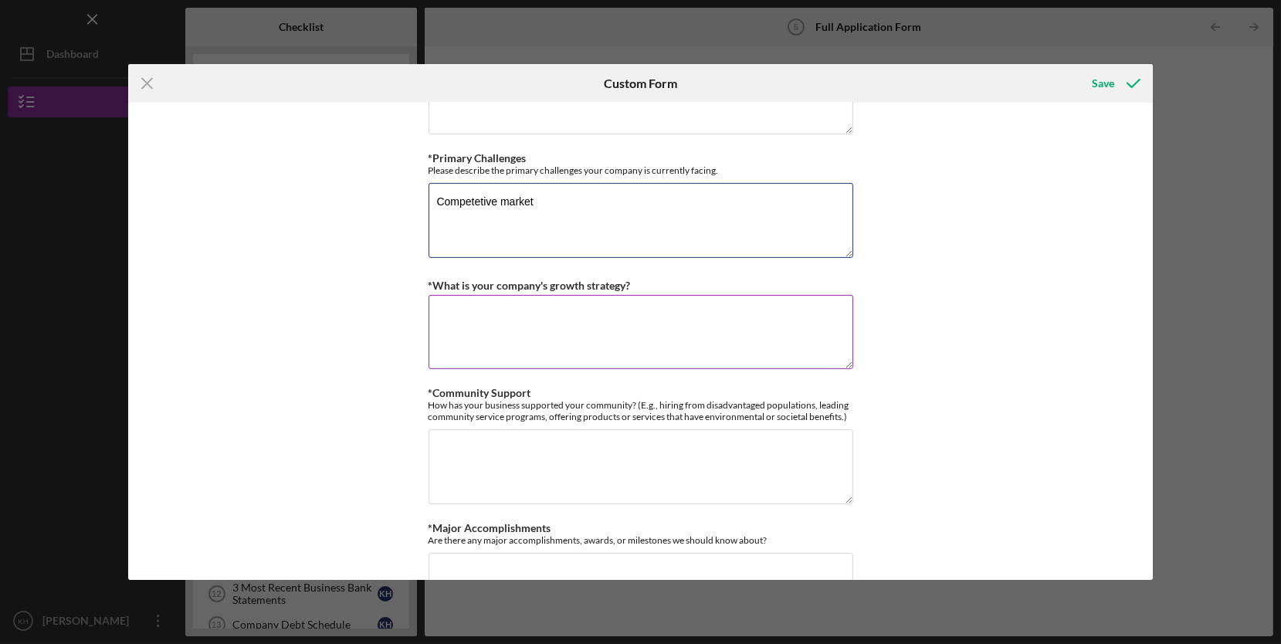
type textarea "Competetive market"
click at [697, 313] on textarea "*What is your company's growth strategy?" at bounding box center [641, 332] width 425 height 74
click at [448, 309] on textarea "Great service, affordable prices and" at bounding box center [641, 332] width 425 height 74
click at [669, 303] on textarea "Offering Great service, affordable prices and" at bounding box center [641, 332] width 425 height 74
click at [554, 307] on textarea "Offering Great service, affordable prices" at bounding box center [641, 332] width 425 height 74
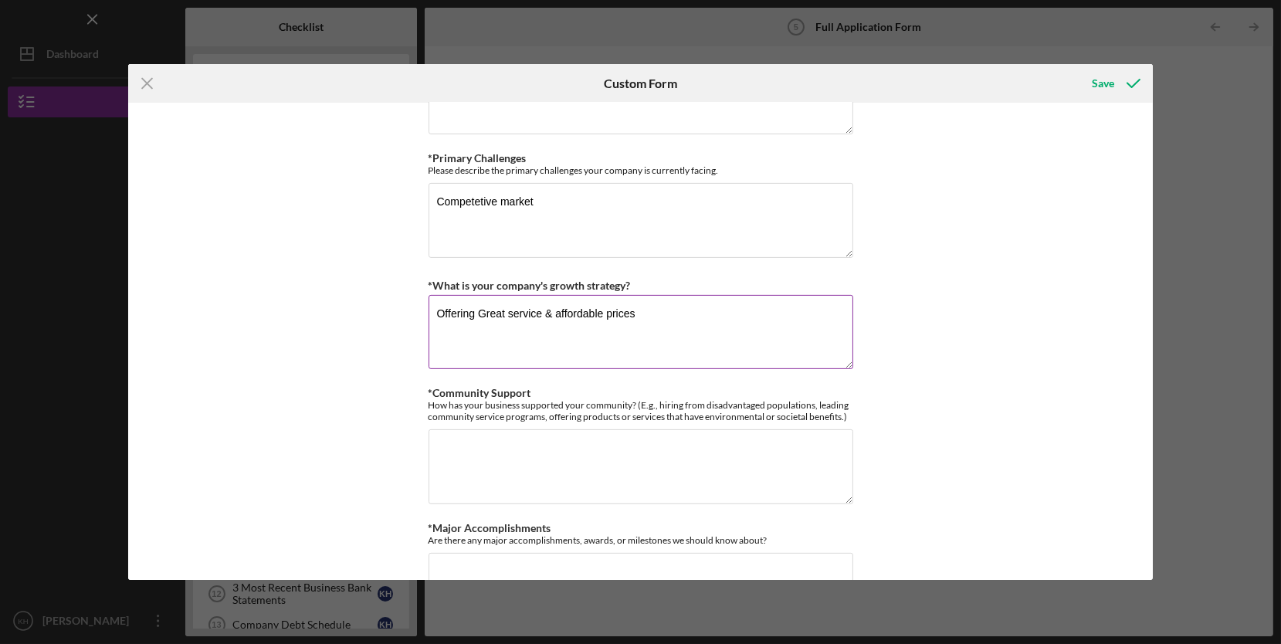
click at [695, 306] on textarea "Offering Great service & affordable prices" at bounding box center [641, 332] width 425 height 74
type textarea "Offering Great service & affordable prices for repeat clients."
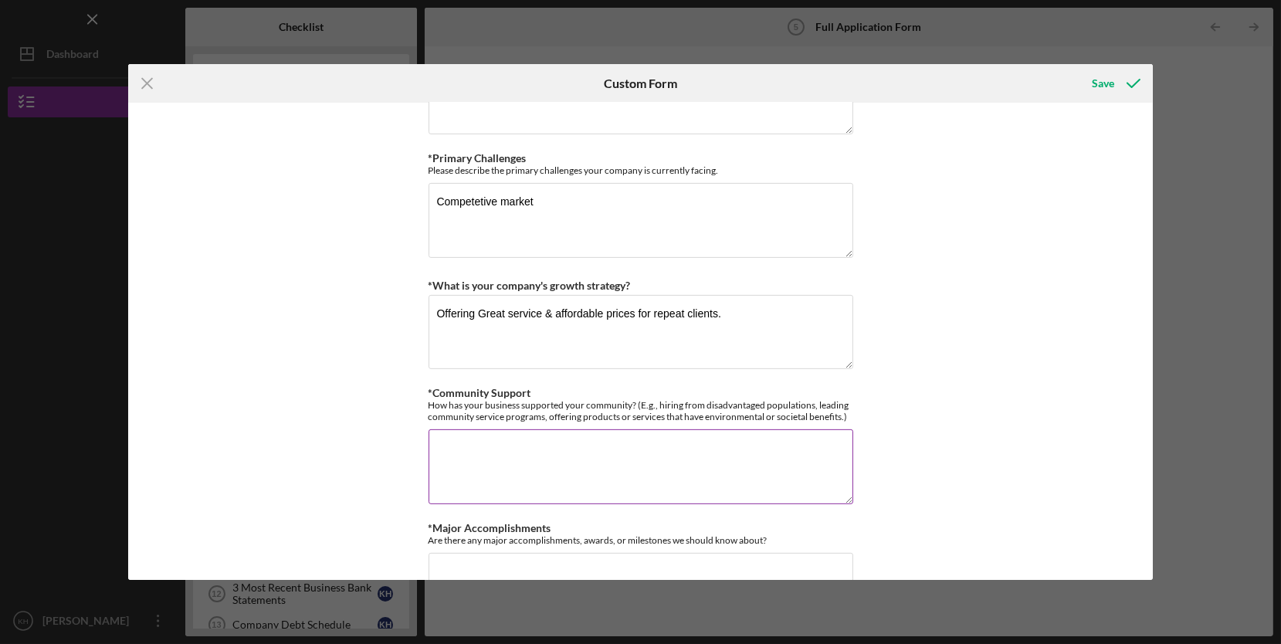
click at [694, 473] on textarea "*Community Support" at bounding box center [641, 466] width 425 height 74
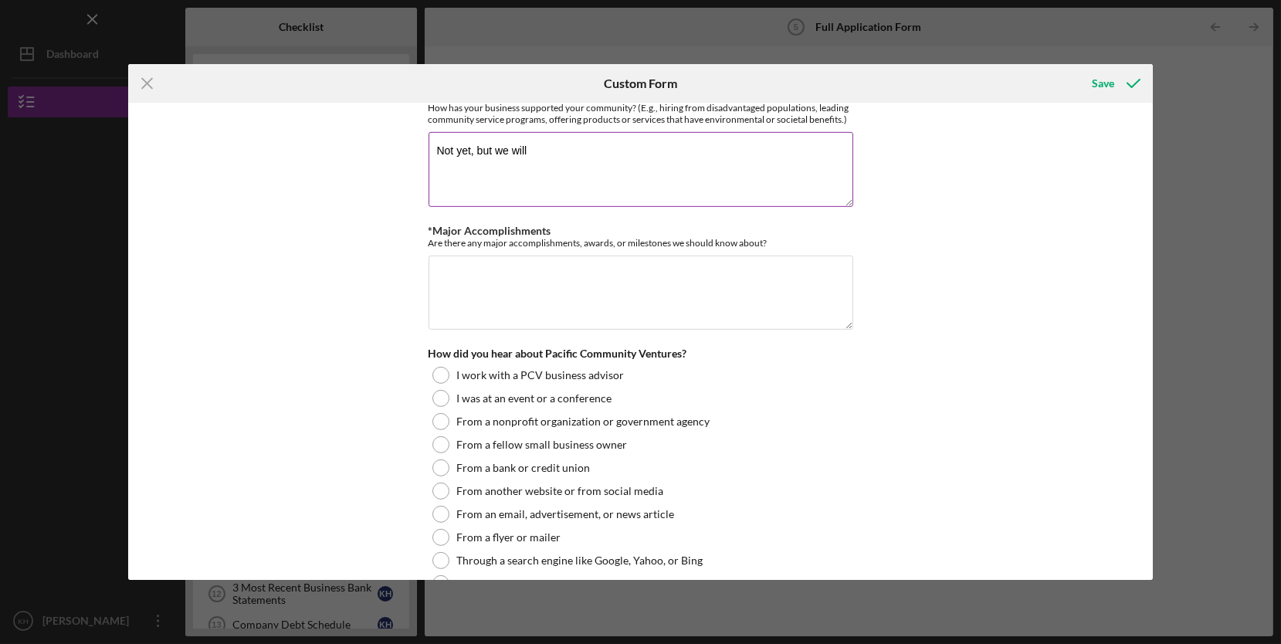
scroll to position [1534, 0]
type textarea "Not yet, but we will"
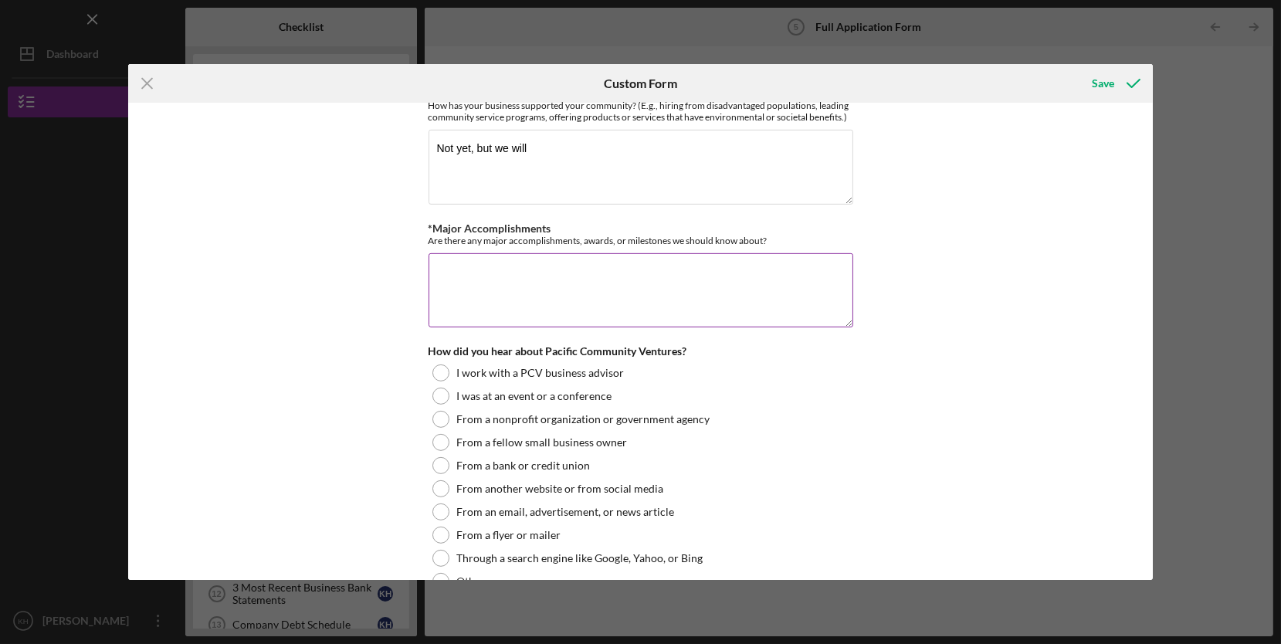
click at [749, 281] on textarea "*Major Accomplishments" at bounding box center [641, 290] width 425 height 74
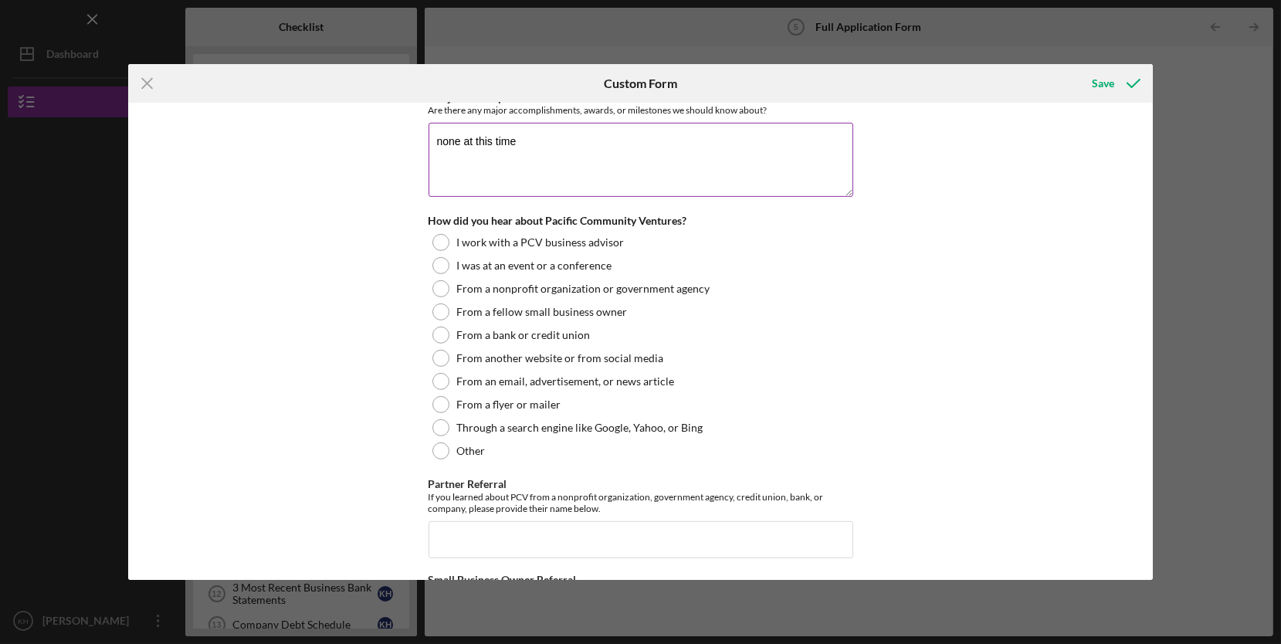
scroll to position [1727, 0]
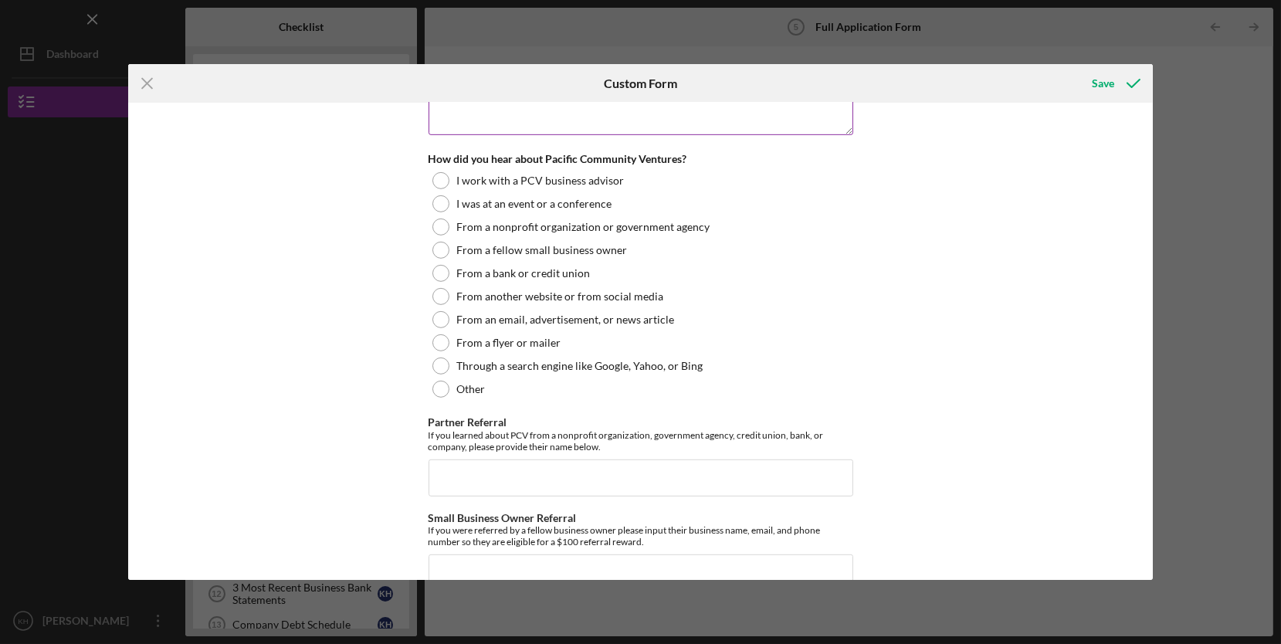
type textarea "none at this time"
click at [435, 364] on div at bounding box center [440, 366] width 17 height 17
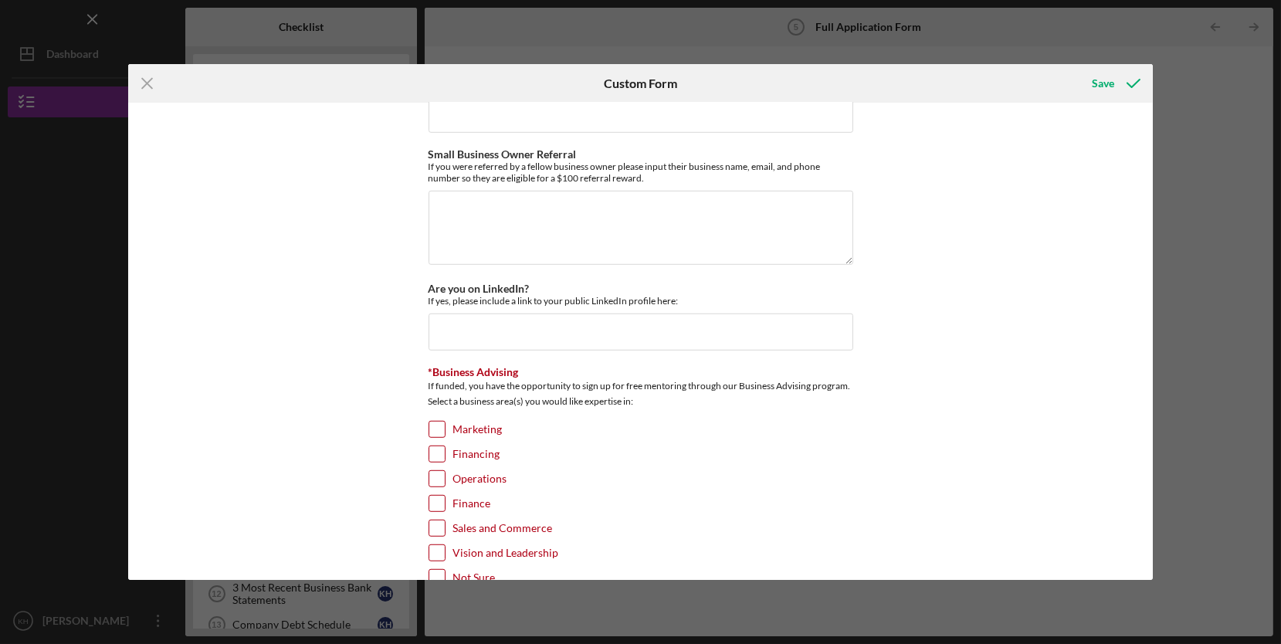
scroll to position [2129, 0]
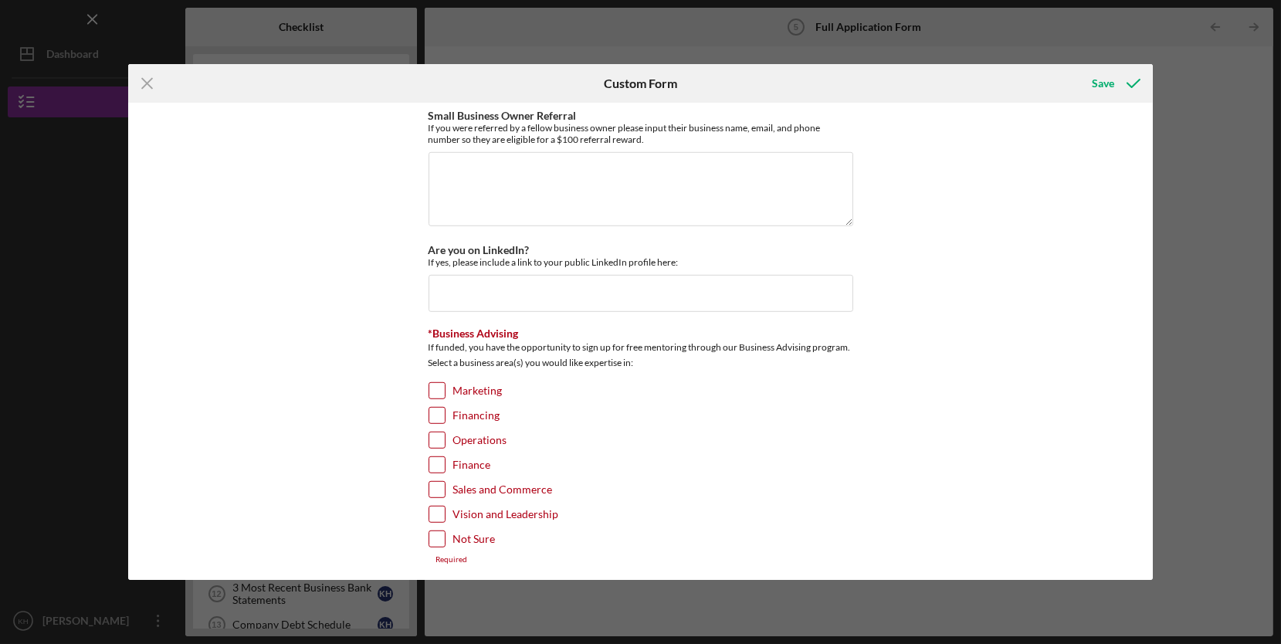
click at [431, 408] on input "Financing" at bounding box center [436, 415] width 15 height 15
checkbox input "true"
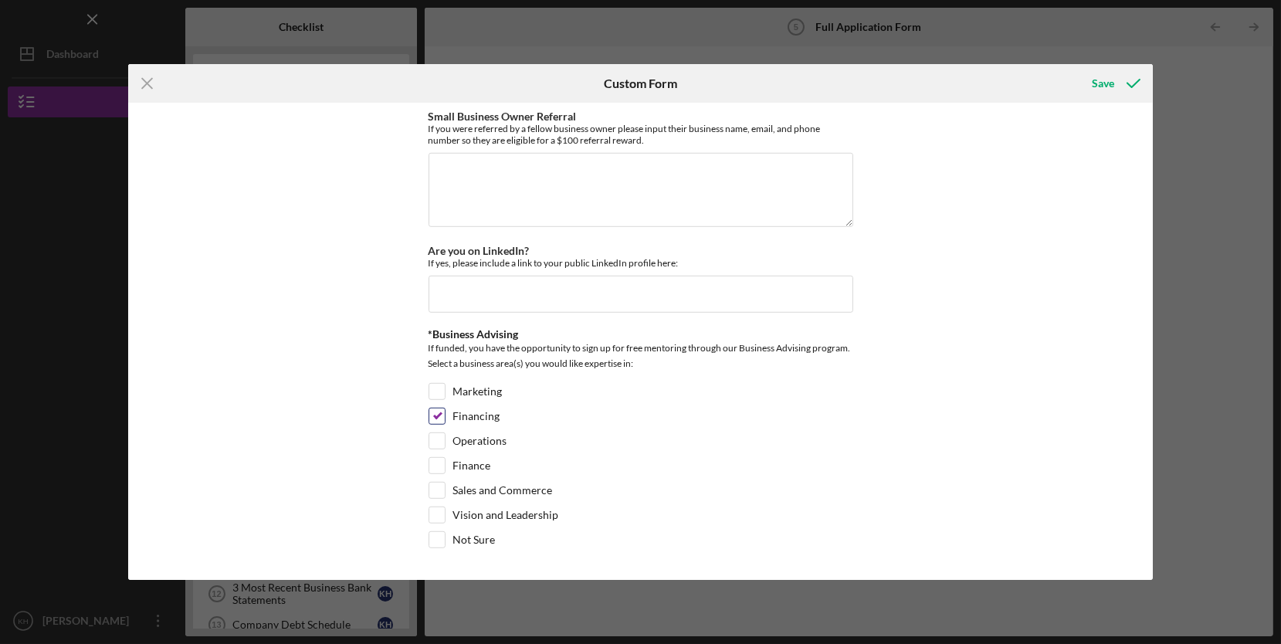
scroll to position [2120, 0]
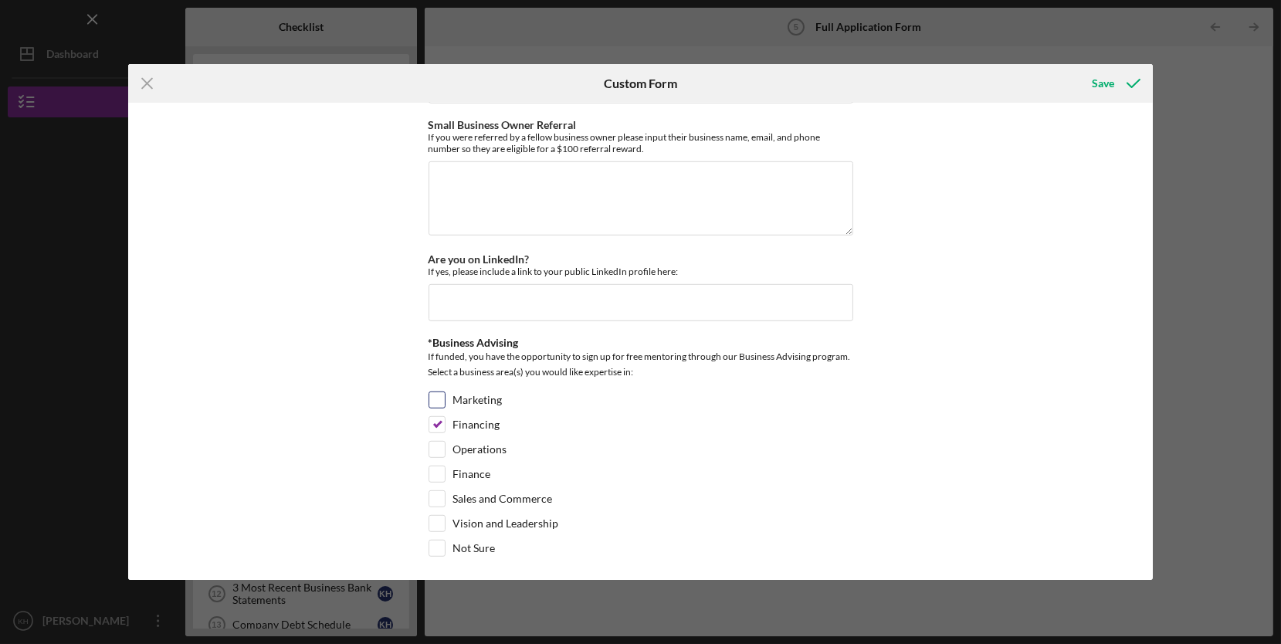
click at [435, 392] on input "Marketing" at bounding box center [436, 399] width 15 height 15
checkbox input "true"
click at [1134, 92] on icon "submit" at bounding box center [1133, 83] width 39 height 39
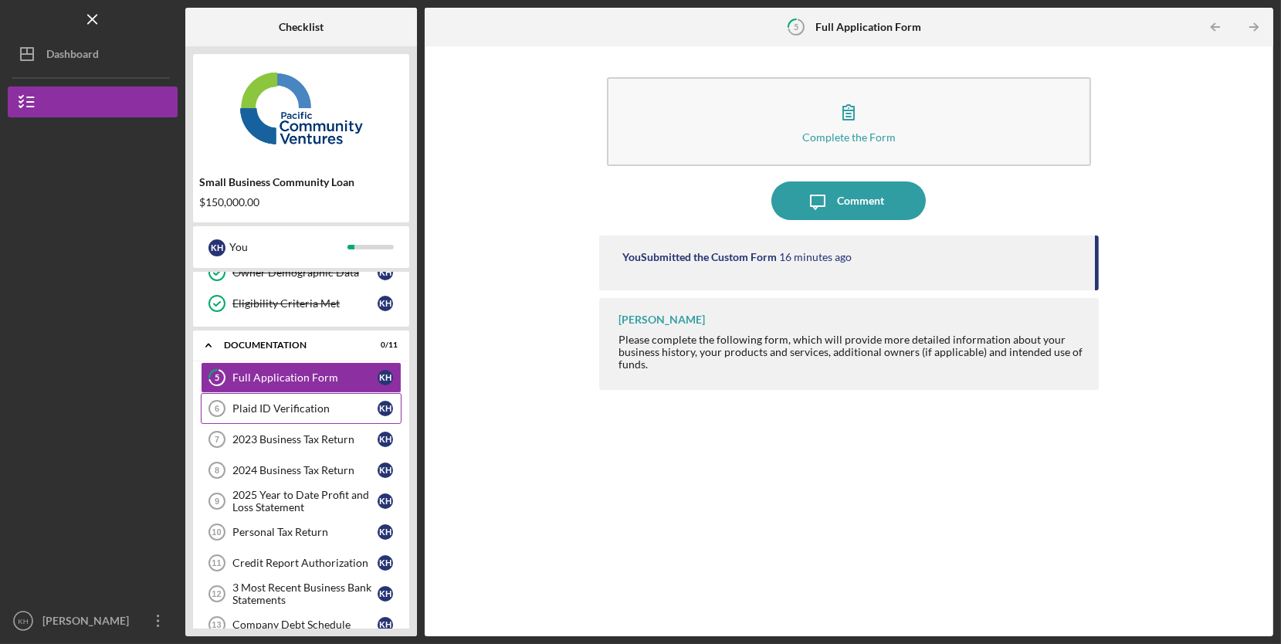
click at [300, 408] on div "Plaid ID Verification" at bounding box center [304, 408] width 145 height 12
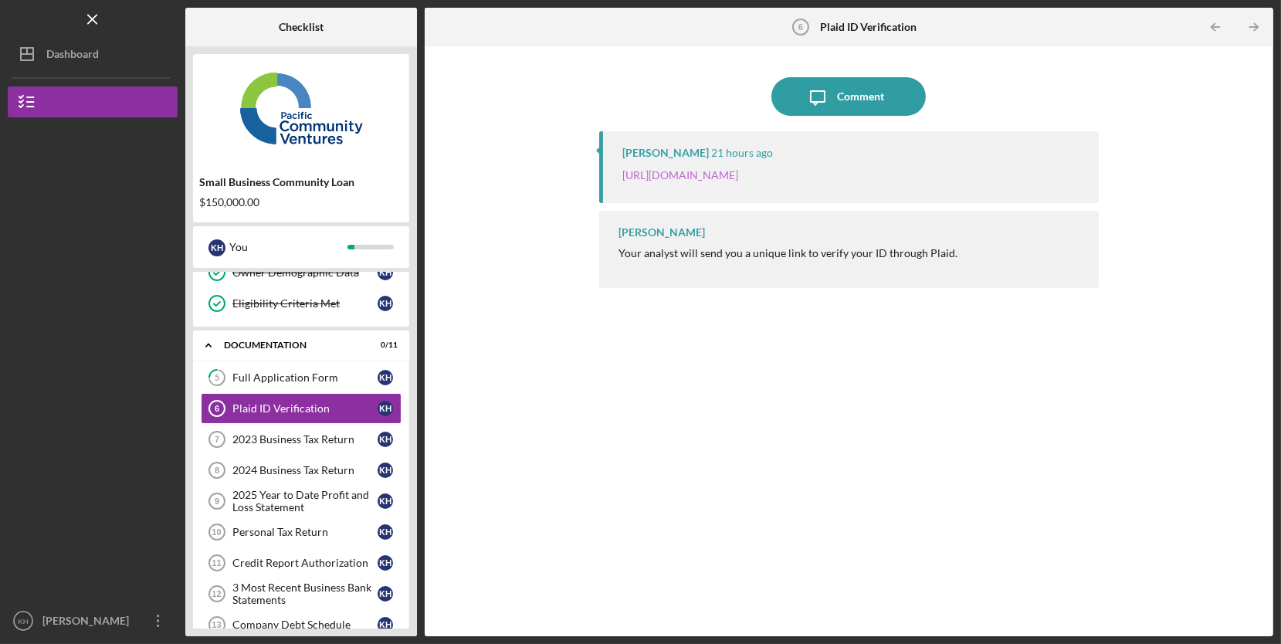
click at [738, 181] on link "[URL][DOMAIN_NAME]" at bounding box center [680, 174] width 116 height 13
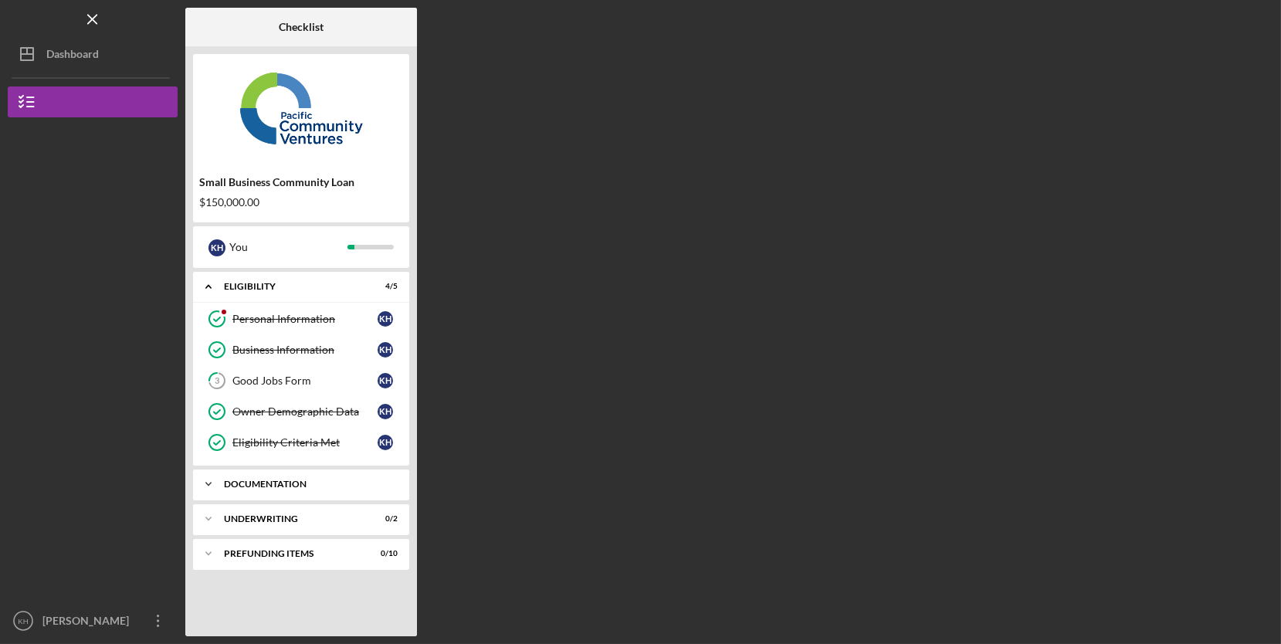
click at [327, 476] on div "Icon/Expander Documentation 0 / 11" at bounding box center [301, 484] width 216 height 31
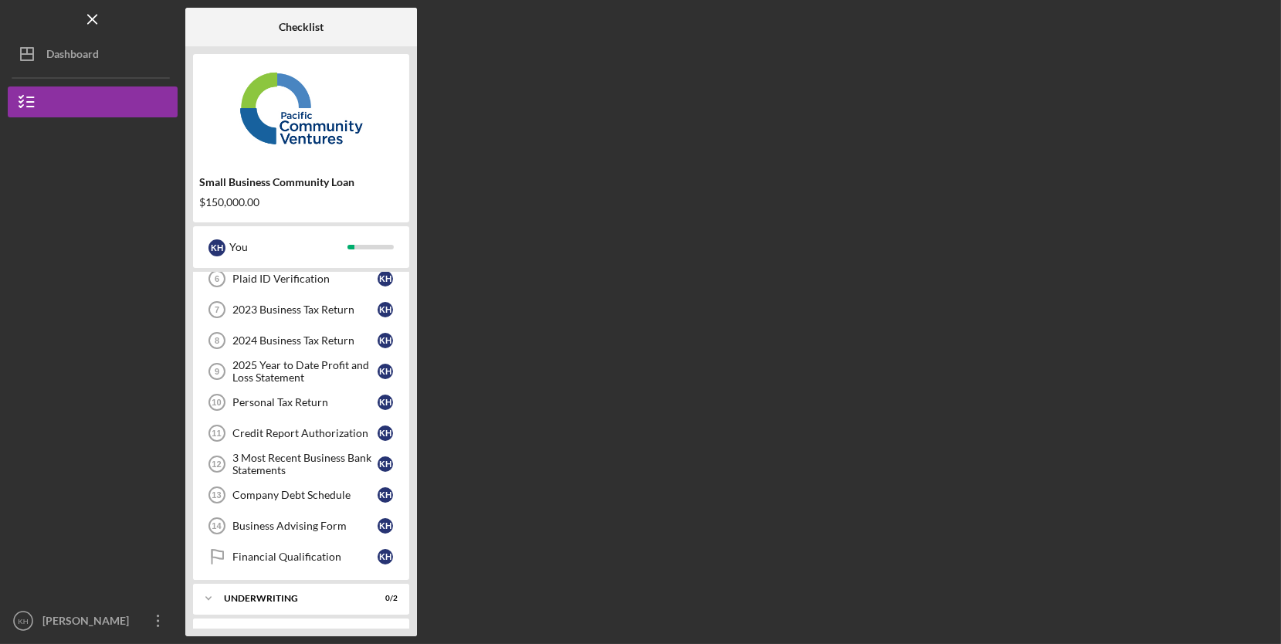
scroll to position [263, 0]
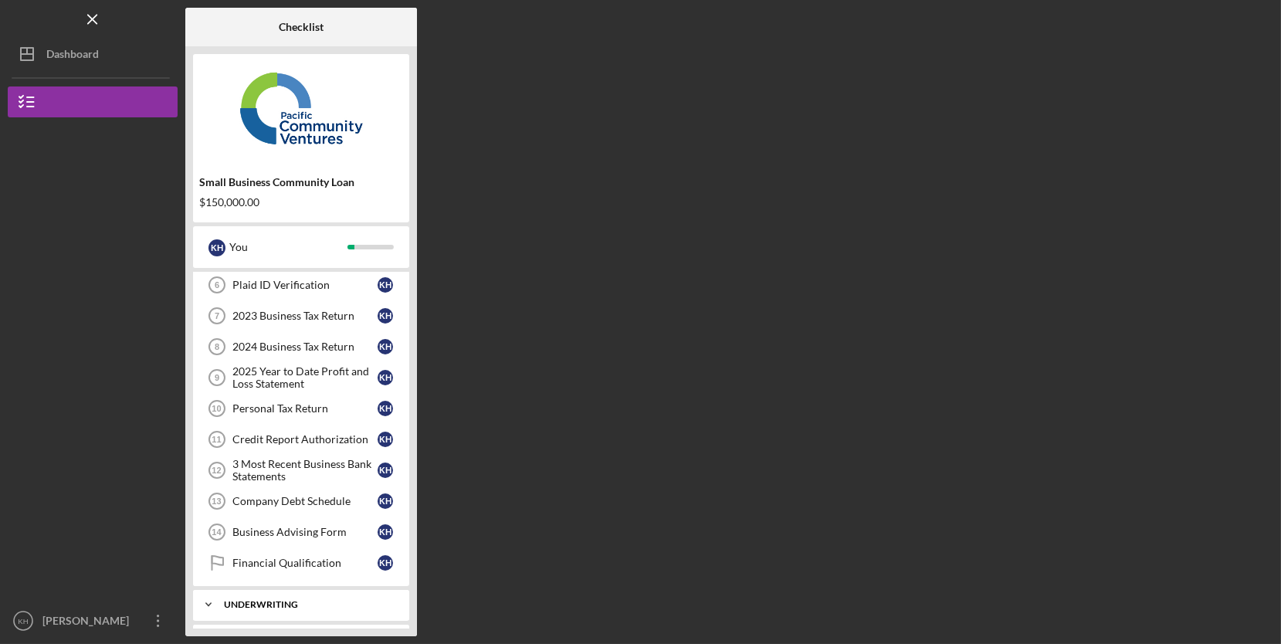
click at [278, 602] on div "Underwriting" at bounding box center [307, 604] width 166 height 9
click at [78, 622] on div "[PERSON_NAME]" at bounding box center [89, 622] width 100 height 35
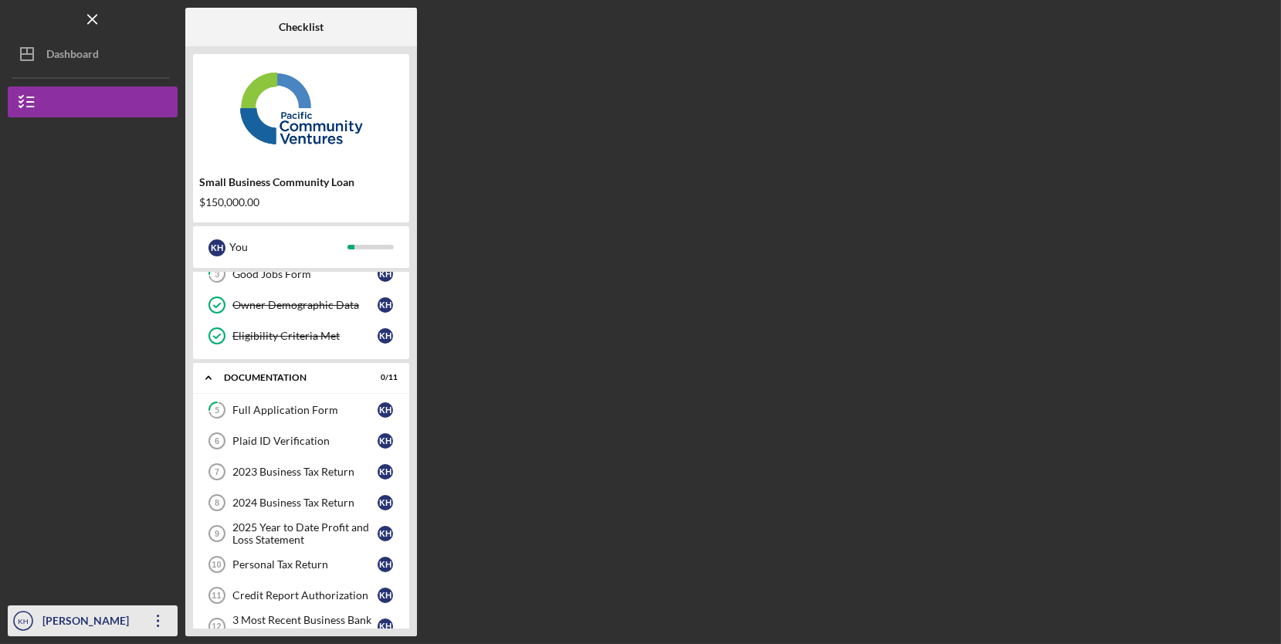
scroll to position [102, 0]
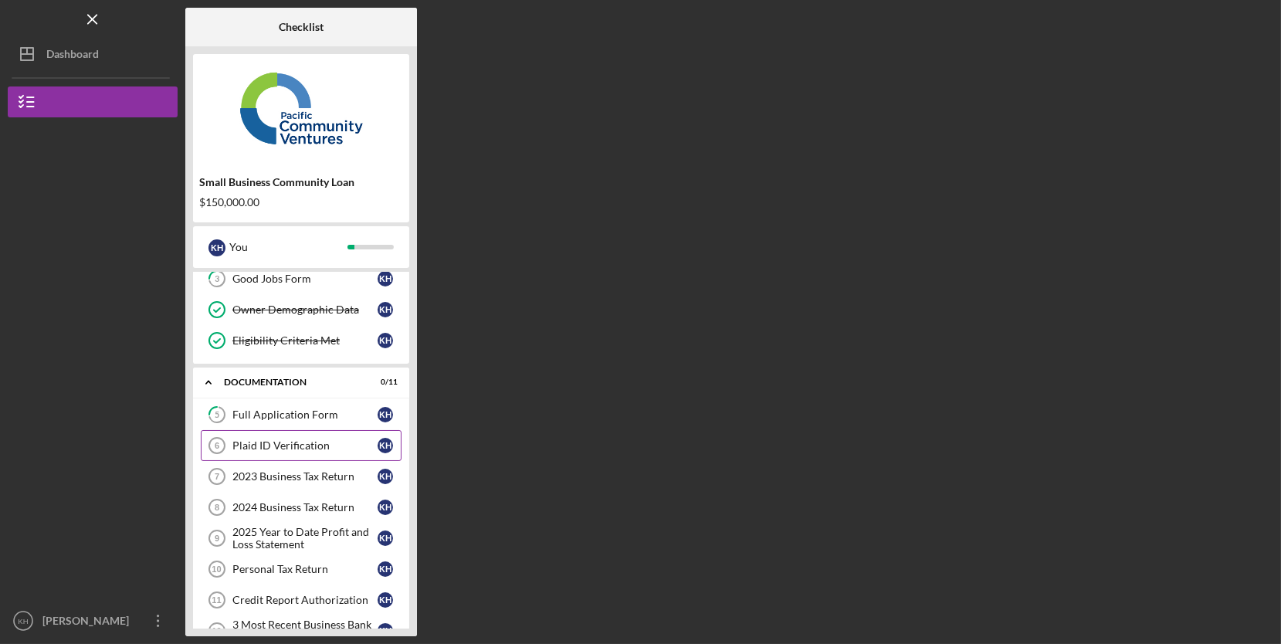
click at [310, 445] on div "Plaid ID Verification" at bounding box center [304, 445] width 145 height 12
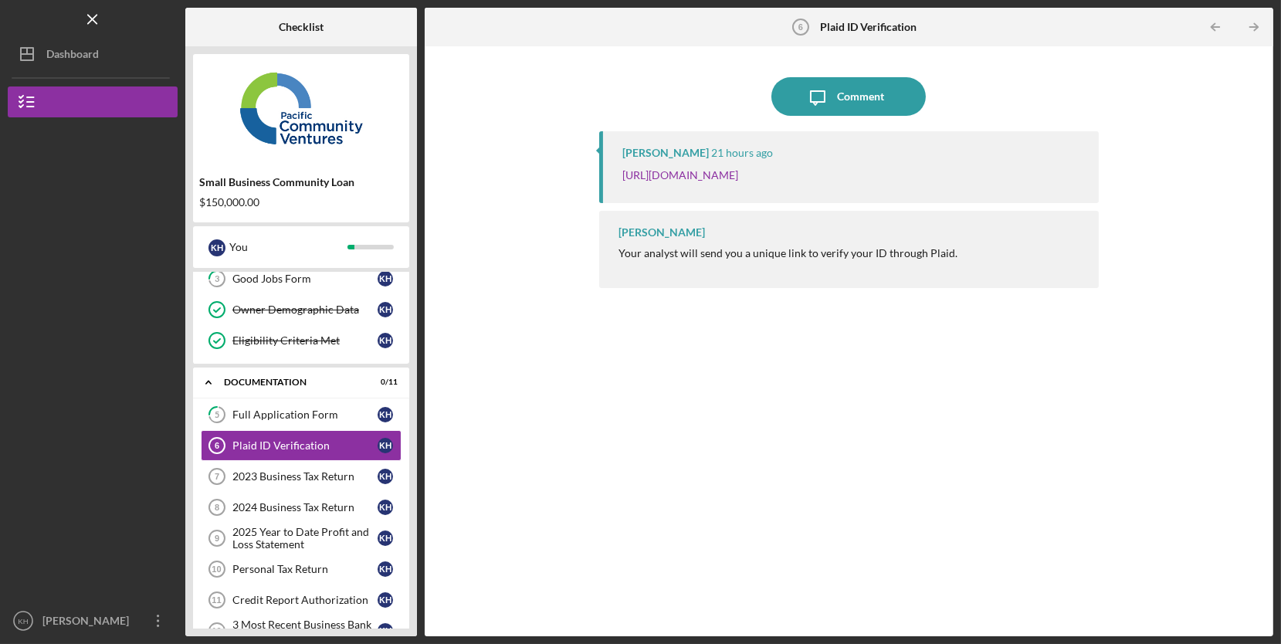
click at [676, 231] on div "[PERSON_NAME]" at bounding box center [662, 232] width 86 height 12
click at [874, 105] on div "Comment" at bounding box center [860, 96] width 47 height 39
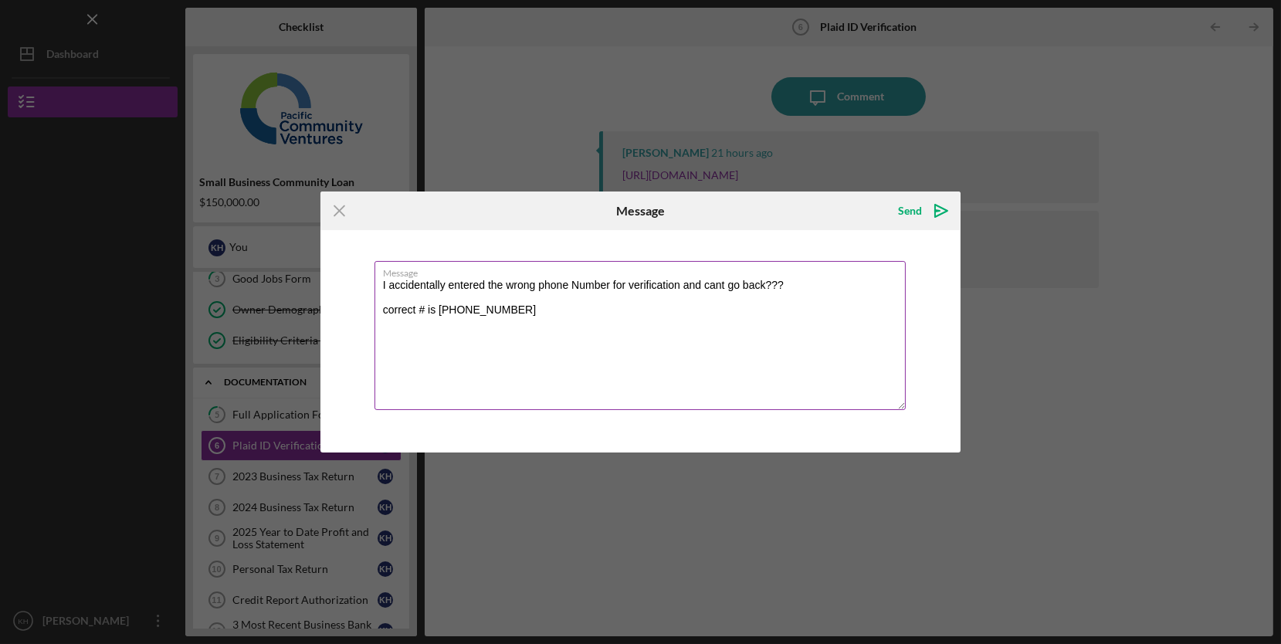
click at [675, 310] on textarea "I accidentally entered the wrong phone Number for verification and cant go back…" at bounding box center [641, 335] width 532 height 149
type textarea "I accidentally entered the wrong phone Number for verification and cant go back…"
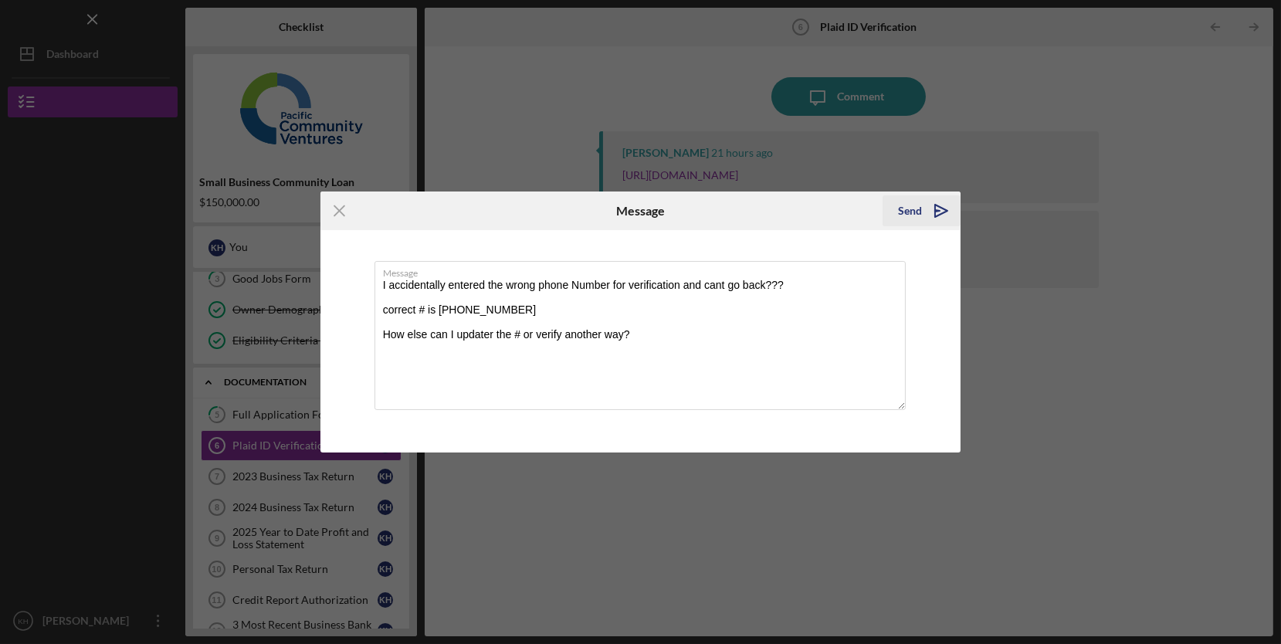
click at [910, 207] on div "Send" at bounding box center [910, 210] width 24 height 31
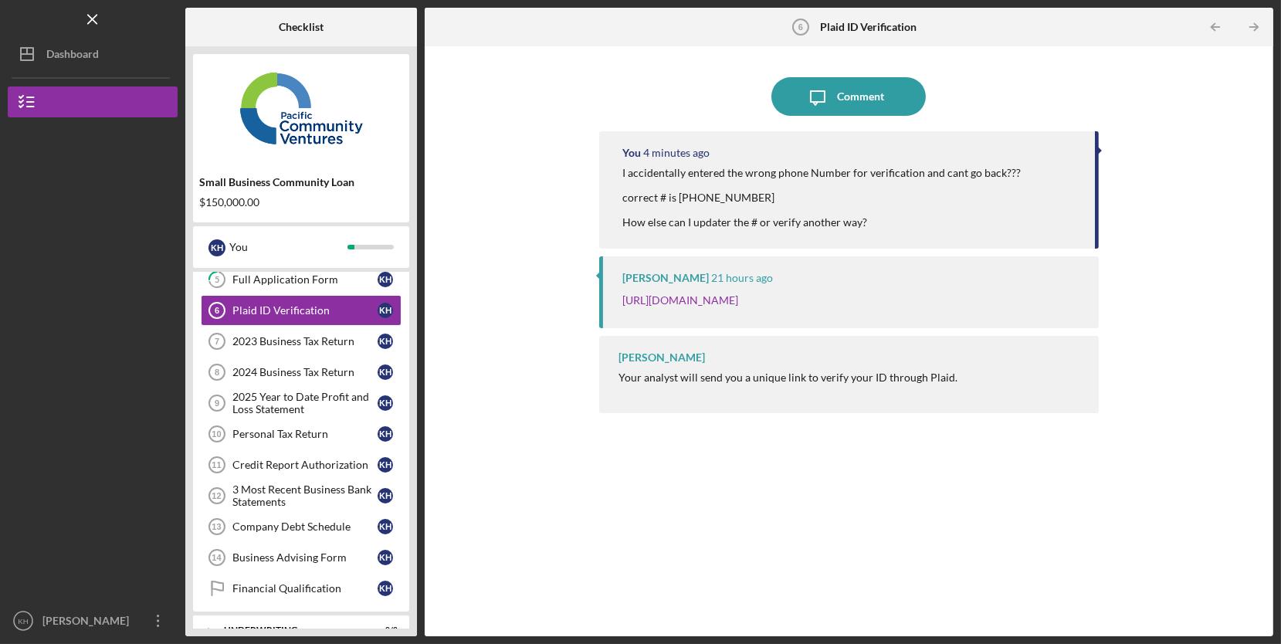
scroll to position [169, 0]
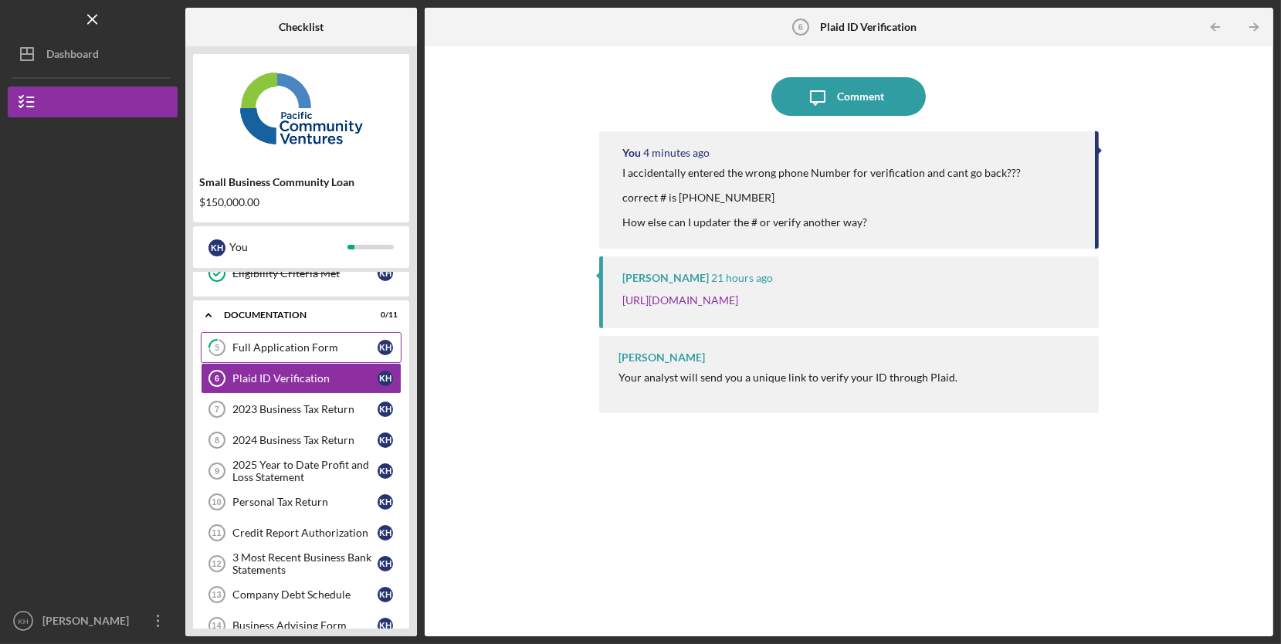
click at [319, 334] on link "5 Full Application Form K H" at bounding box center [301, 347] width 201 height 31
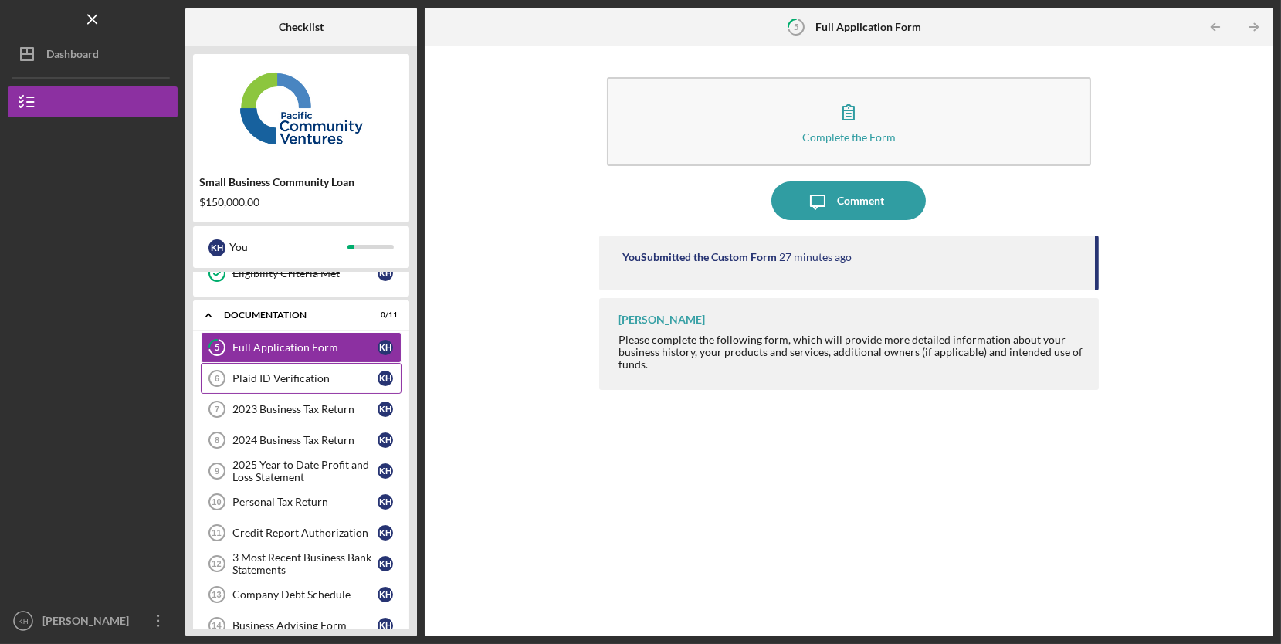
click at [323, 376] on div "Plaid ID Verification" at bounding box center [304, 378] width 145 height 12
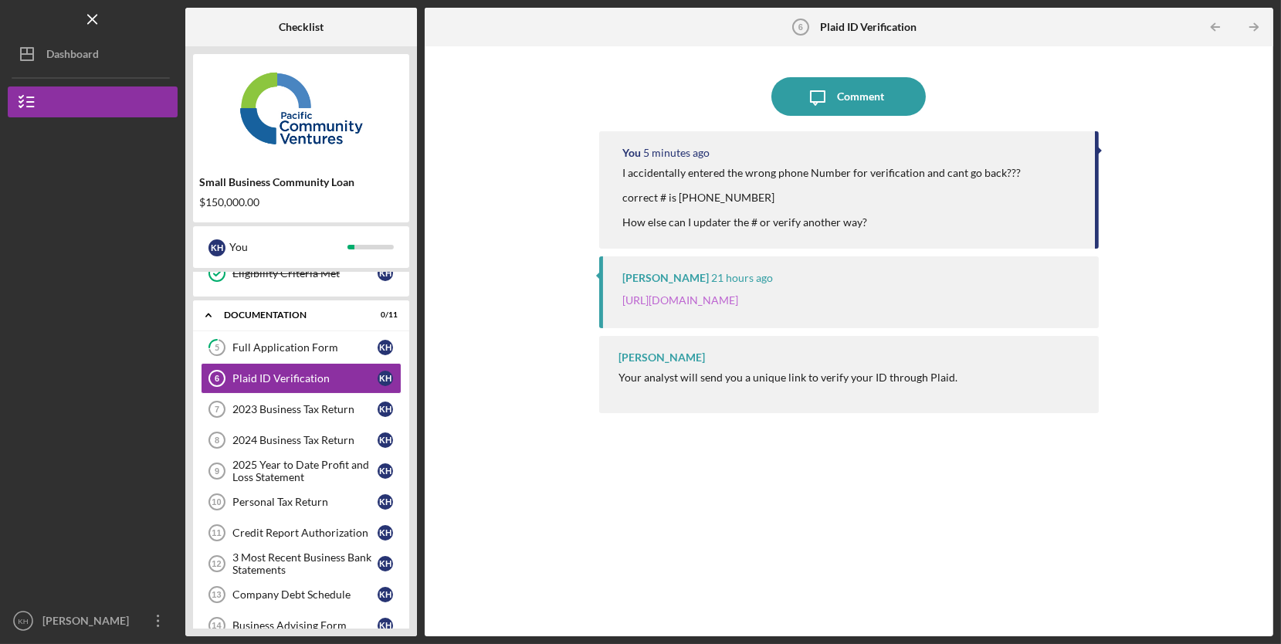
click at [738, 299] on link "[URL][DOMAIN_NAME]" at bounding box center [680, 299] width 116 height 13
